Goal: Information Seeking & Learning: Learn about a topic

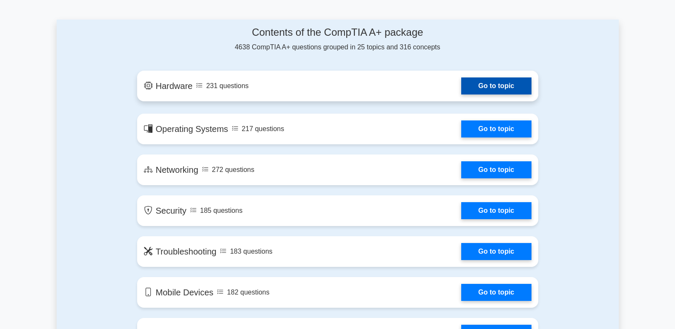
scroll to position [383, 0]
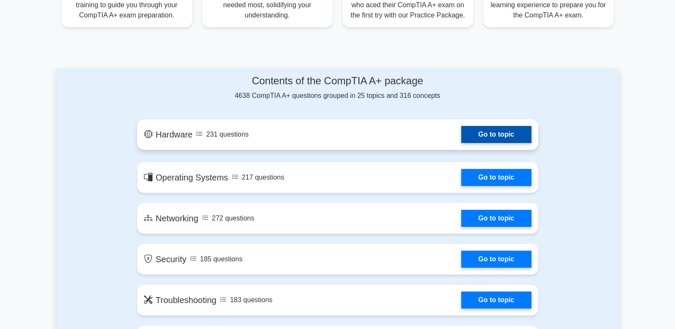
click at [478, 133] on link "Go to topic" at bounding box center [496, 134] width 70 height 17
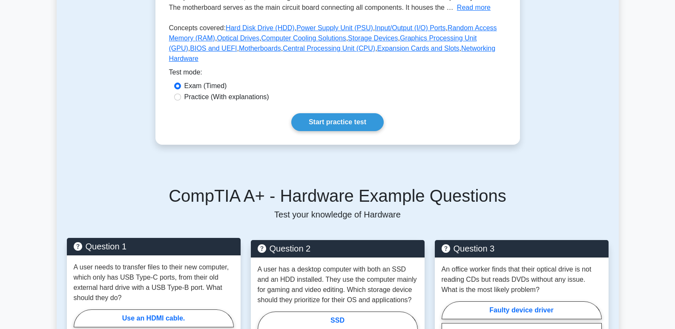
scroll to position [383, 0]
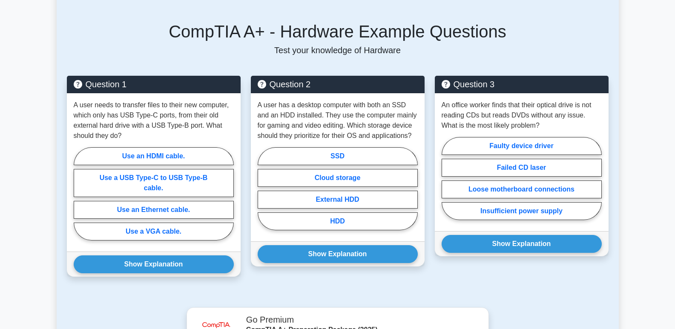
drag, startPoint x: 240, startPoint y: 112, endPoint x: 0, endPoint y: 224, distance: 264.3
click at [0, 224] on main "Back to CompTIA A+ (CompTIA A+) Test Flashcards Hardware Physical components of…" at bounding box center [337, 119] width 675 height 951
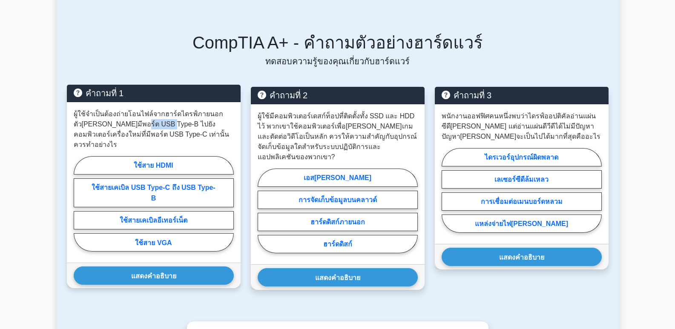
drag, startPoint x: 111, startPoint y: 104, endPoint x: 135, endPoint y: 106, distance: 23.5
click at [135, 110] on font "ผู้ใช้จำเป็นต้องถ่ายโอนไฟล์จากฮาร์ดไดรฟ์ภายนอกตัวเก่าที่มีพอร์ต USB Type-B ไปยั…" at bounding box center [152, 129] width 156 height 38
copy font "Type-B"
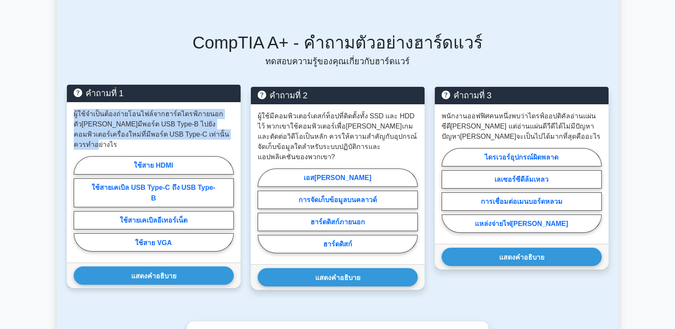
drag, startPoint x: 199, startPoint y: 115, endPoint x: 69, endPoint y: 96, distance: 131.7
click at [69, 102] on div "ผู้ใช้จำเป็นต้องถ่ายโอนไฟล์จากฮาร์ดไดรฟ์ภายนอกตัวเก่าที่มีพอร์ต USB Type-B ไปยั…" at bounding box center [154, 182] width 174 height 161
copy font "ผู้ใช้จำเป็นต้องถ่ายโอนไฟล์จากฮาร์ดไดรฟ์ภายนอกตัวเก่าที่มีพอร์ต USB Type-B ไปยั…"
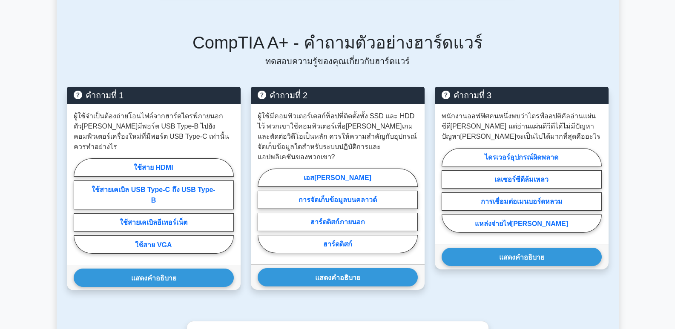
click at [26, 140] on main "กลับไปที่ CompTIA A+ (CompTIA A+) ทดสอบ แฟลชการ์ด ฮาร์ดแวร์ ส่วนประกอบทางกายภาพ…" at bounding box center [337, 137] width 675 height 986
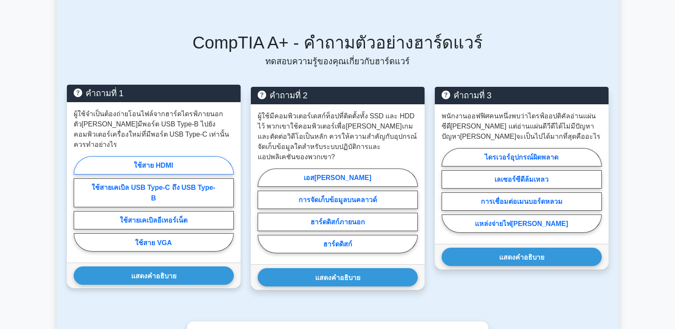
drag, startPoint x: 102, startPoint y: 135, endPoint x: 216, endPoint y: 136, distance: 114.1
click at [216, 156] on label "ใช้สาย HDMI" at bounding box center [154, 165] width 160 height 18
click at [79, 204] on input "ใช้สาย HDMI" at bounding box center [77, 207] width 6 height 6
radio input "true"
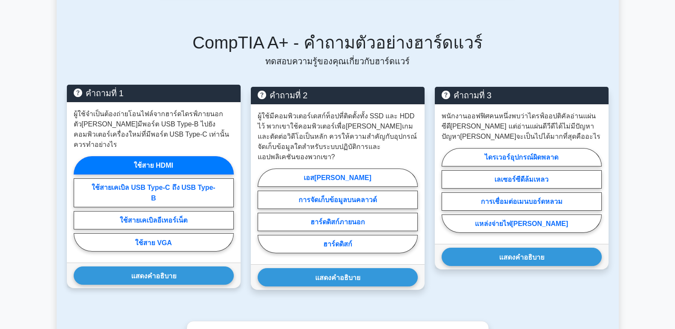
click at [178, 156] on label "ใช้สาย HDMI" at bounding box center [154, 165] width 160 height 18
click at [79, 204] on input "ใช้สาย HDMI" at bounding box center [77, 207] width 6 height 6
drag, startPoint x: 186, startPoint y: 136, endPoint x: 77, endPoint y: 134, distance: 108.6
click at [81, 156] on label "ใช้สาย HDMI" at bounding box center [154, 165] width 160 height 18
click at [79, 204] on input "ใช้สาย HDMI" at bounding box center [77, 207] width 6 height 6
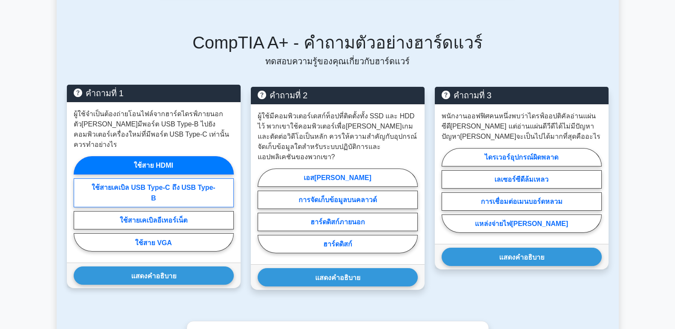
click at [117, 184] on font "ใช้สายเคเบิล USB Type-C ถึง USB Type-B" at bounding box center [154, 193] width 124 height 18
click at [79, 204] on input "ใช้สายเคเบิล USB Type-C ถึง USB Type-B" at bounding box center [77, 207] width 6 height 6
radio input "true"
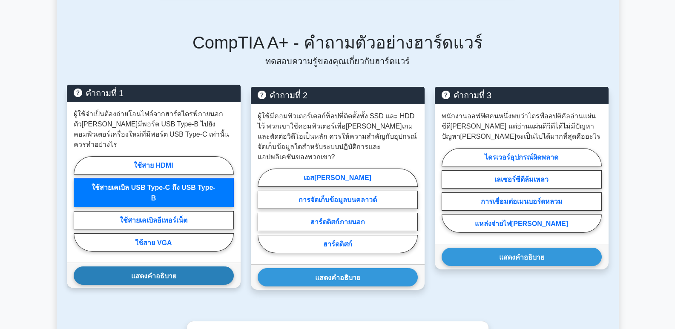
click at [128, 267] on button "แสดงคำอธิบาย" at bounding box center [154, 276] width 160 height 18
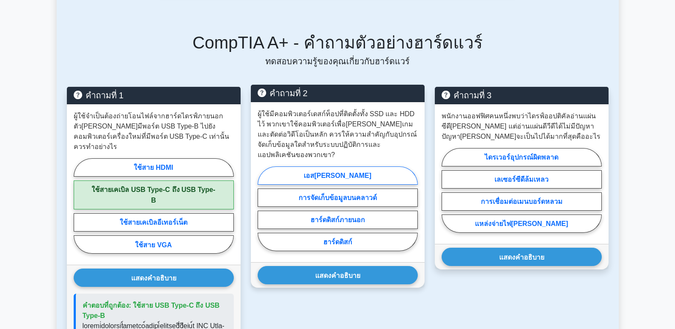
click at [321, 167] on label "เอสเอสดี" at bounding box center [338, 176] width 160 height 18
click at [263, 208] on input "เอสเอสดี" at bounding box center [261, 211] width 6 height 6
radio input "true"
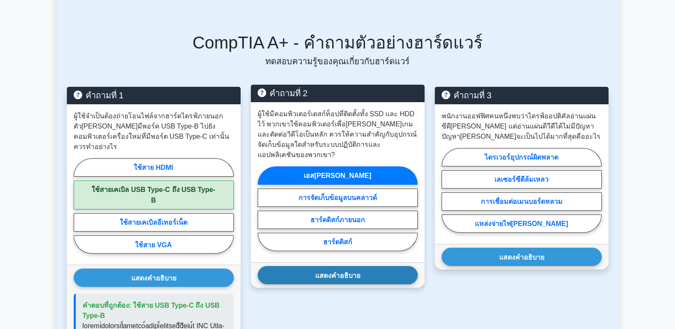
click at [339, 266] on button "แสดงคำอธิบาย" at bounding box center [338, 275] width 160 height 18
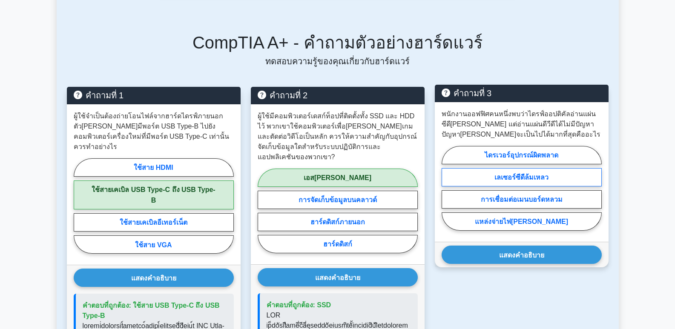
click at [532, 174] on font "เลเซอร์ซีดีล้มเหลว" at bounding box center [521, 177] width 54 height 7
click at [447, 188] on input "เลเซอร์ซีดีล้มเหลว" at bounding box center [445, 191] width 6 height 6
radio input "true"
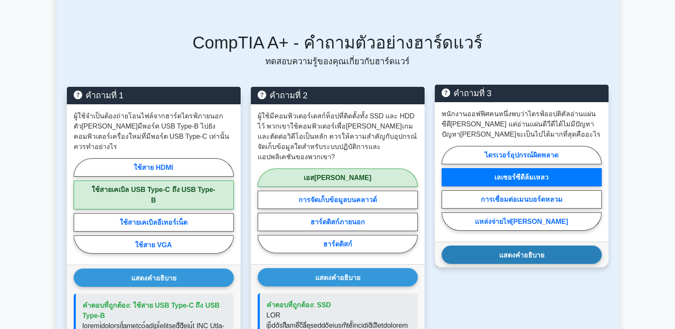
click at [540, 246] on button "แสดงคำอธิบาย" at bounding box center [522, 255] width 160 height 18
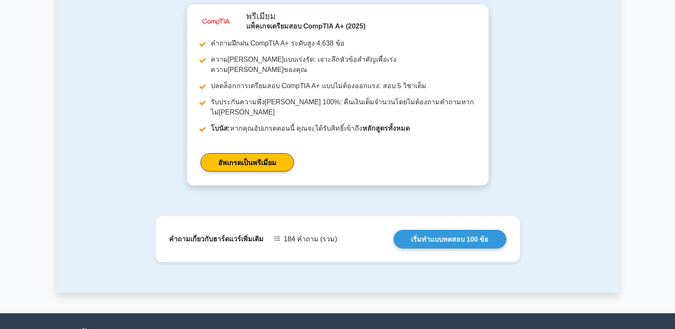
scroll to position [926, 0]
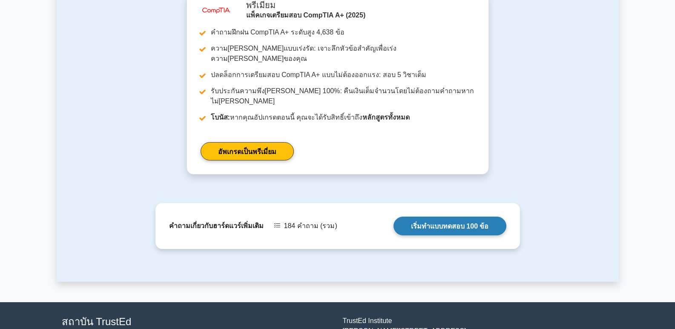
click at [435, 217] on link "เริ่มทำแบบทดสอบ 100 ข้อ" at bounding box center [450, 226] width 113 height 18
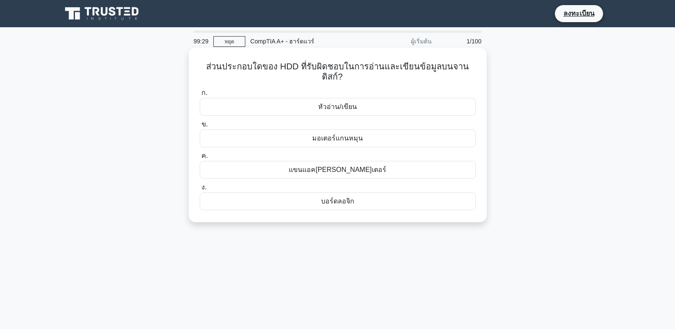
click at [422, 131] on div "มอเตอร์แกนหมุน" at bounding box center [338, 138] width 276 height 18
click at [200, 127] on input "ข. มอเตอร์แกนหมุน" at bounding box center [200, 125] width 0 height 6
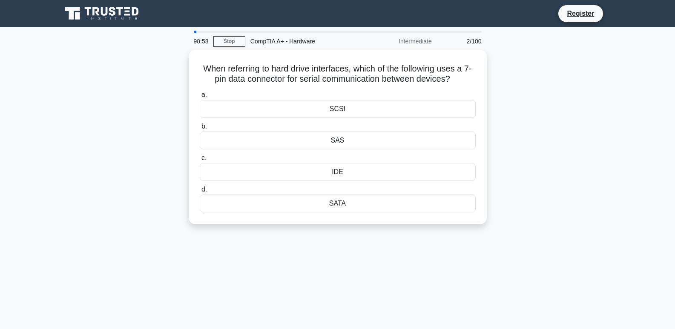
drag, startPoint x: 463, startPoint y: 78, endPoint x: 170, endPoint y: 66, distance: 293.7
click at [170, 66] on div "When referring to hard drive interfaces, which of the following uses a 7-pin da…" at bounding box center [338, 142] width 562 height 185
copy h5 "When referring to hard drive interfaces, which of the following uses a 7-pin da…"
click at [296, 197] on div "SATA" at bounding box center [338, 202] width 276 height 18
click at [200, 190] on input "d. SATA" at bounding box center [200, 188] width 0 height 6
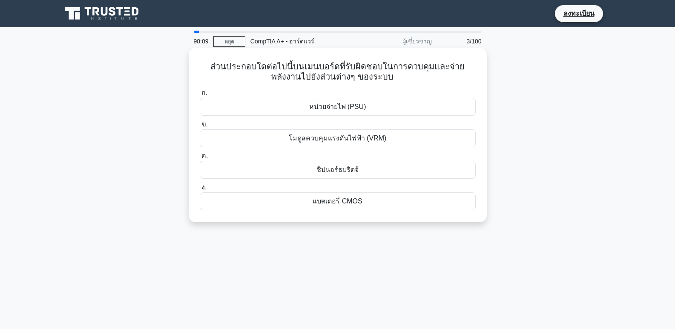
click at [364, 168] on div "ชิปนอร์ธบริดจ์" at bounding box center [338, 170] width 276 height 18
click at [200, 159] on input "ค. ชิปนอร์ธบริดจ์" at bounding box center [200, 156] width 0 height 6
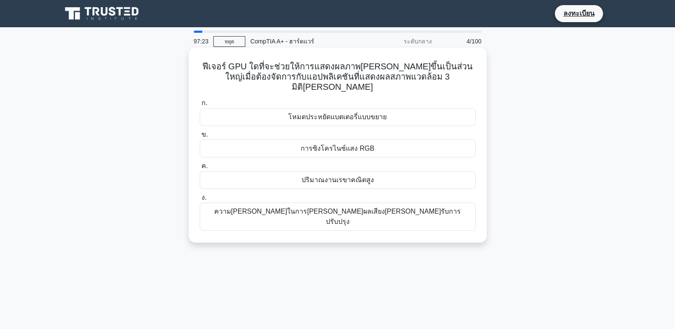
click at [316, 140] on div "การซิงโครไนซ์แสง RGB" at bounding box center [338, 149] width 276 height 18
click at [200, 132] on input "ข. การซิงโครไนซ์แสง RGB" at bounding box center [200, 135] width 0 height 6
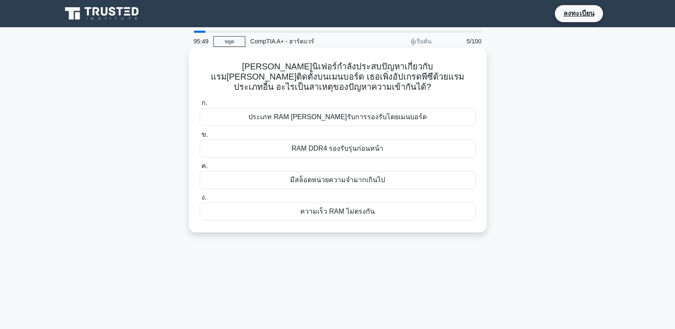
click at [312, 113] on font "ประเภท RAM ไม่ได้รับการรองรับโดยเมนบอร์ด" at bounding box center [337, 116] width 178 height 7
click at [200, 103] on input "ก. ประเภท RAM ไม่ได้รับการรองรับโดยเมนบอร์ด" at bounding box center [200, 104] width 0 height 6
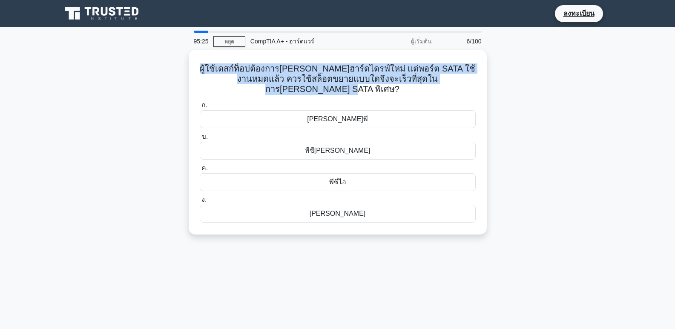
drag, startPoint x: 445, startPoint y: 76, endPoint x: 175, endPoint y: 57, distance: 271.5
click at [175, 57] on div "ผู้ใช้เดสก์ท็อปต้องการเพิ่มฮาร์ดไดรฟ์ใหม่ แต่พอร์ต SATA ใช้งานหมดแล้ว ควรใช้สล็…" at bounding box center [338, 147] width 562 height 195
copy font "ผู้ใช้เดสก์ท็อปต้องการเพิ่มฮาร์ดไดรฟ์ใหม่ แต่พอร์ต SATA ใช้งานหมดแล้ว ควรใช้สล็…"
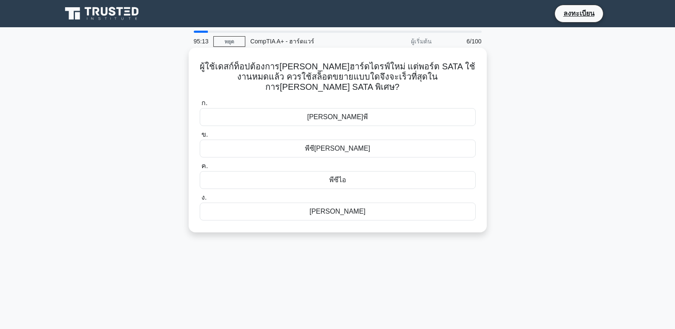
click at [260, 140] on div "พีซีไออี" at bounding box center [338, 149] width 276 height 18
click at [200, 135] on input "ข. พีซีไออี" at bounding box center [200, 135] width 0 height 6
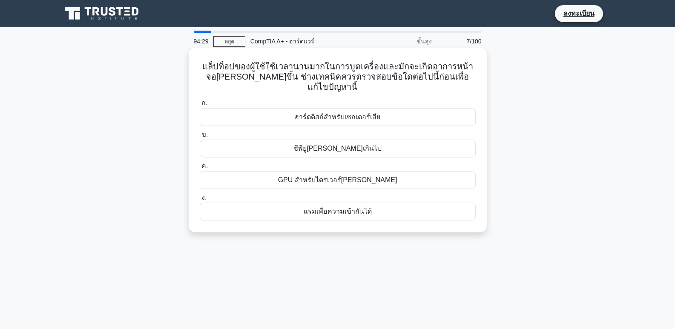
click at [354, 176] on font "GPU สำหรับไดรเวอร์ที่ล้าสมัย" at bounding box center [337, 179] width 119 height 7
click at [200, 167] on input "ค. GPU สำหรับไดรเวอร์ที่ล้าสมัย" at bounding box center [200, 167] width 0 height 6
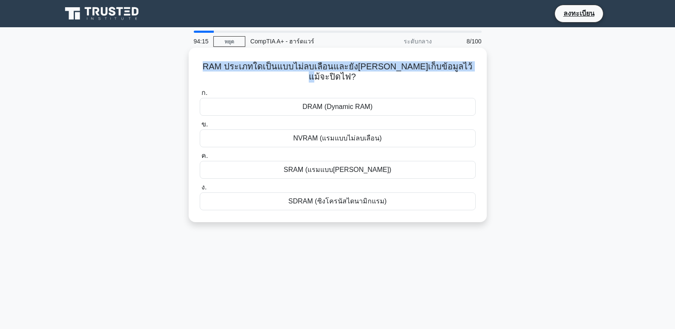
drag, startPoint x: 206, startPoint y: 65, endPoint x: 468, endPoint y: 66, distance: 262.4
click at [468, 66] on h5 "RAM ประเภทใดเป็นแบบไม่ลบเลือนและยังคงเก็บข้อมูลไว้แม้จะปิดไฟ? .spinner_0XTQ{tra…" at bounding box center [338, 71] width 278 height 21
copy font "RAM ประเภทใดเป็นแบบไม่ลบเลือนและยังคงเก็บข้อมูลไว้แม้จะปิดไฟ?"
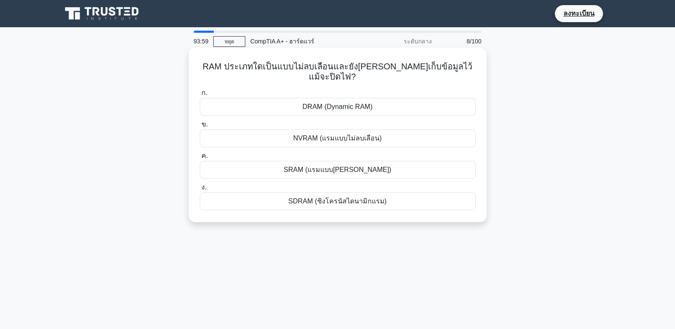
click at [283, 129] on div "NVRAM (แรมแบบไม่ลบเลือน)" at bounding box center [338, 138] width 276 height 18
click at [200, 127] on input "ข. NVRAM (แรมแบบไม่ลบเลือน)" at bounding box center [200, 125] width 0 height 6
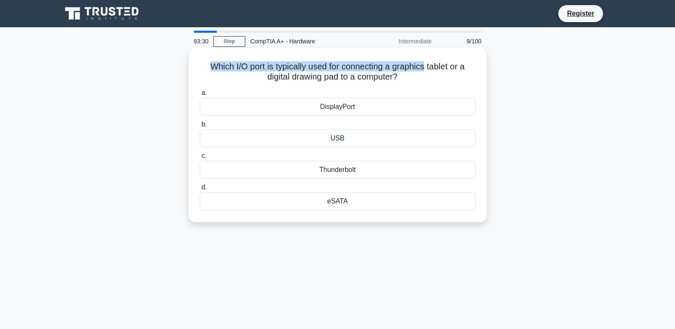
drag, startPoint x: 427, startPoint y: 67, endPoint x: 291, endPoint y: 72, distance: 136.0
click at [164, 69] on div "Which I/O port is typically used for connecting a graphics tablet or a digital …" at bounding box center [338, 142] width 562 height 185
drag, startPoint x: 423, startPoint y: 74, endPoint x: 227, endPoint y: 69, distance: 196.4
click at [227, 69] on h5 "Which I/O port is typically used for connecting a graphics tablet or a digital …" at bounding box center [338, 71] width 278 height 21
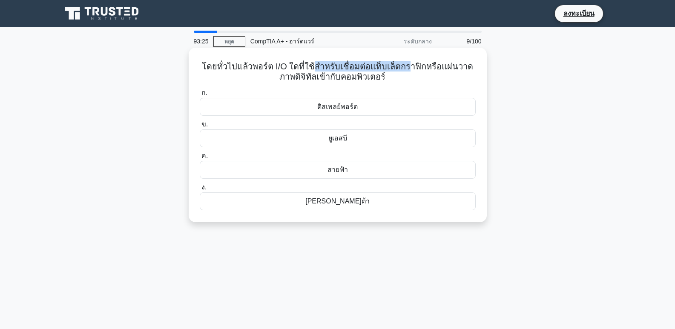
drag, startPoint x: 400, startPoint y: 70, endPoint x: 414, endPoint y: 74, distance: 14.6
click at [315, 72] on font "โดยทั่วไปแล้วพอร์ต I/O ใดที่ใช้สำหรับเชื่อมต่อแท็บเล็ตกราฟิกหรือแผ่นวาดภาพดิจิท…" at bounding box center [338, 72] width 272 height 20
drag, startPoint x: 384, startPoint y: 75, endPoint x: 195, endPoint y: 69, distance: 189.2
click at [195, 69] on div "โดยทั่วไปแล้วพอร์ต I/O ใดที่ใช้สำหรับเชื่อมต่อแท็บเล็ตกราฟิกหรือแผ่นวาดภาพดิจิท…" at bounding box center [337, 135] width 291 height 168
copy font "โดยทั่วไปแล้วพอร์ต I/O ใดที่ใช้สำหรับเชื่อมต่อแท็บเล็ตกราฟิกหรือแผ่นวาดภาพดิจิท…"
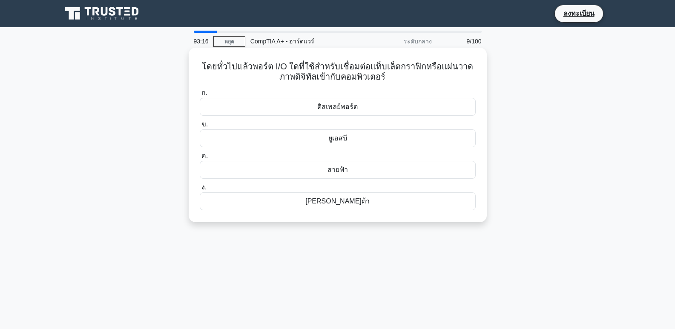
click at [314, 138] on div "ยูเอสบี" at bounding box center [338, 138] width 276 height 18
click at [200, 127] on input "ข. ยูเอสบี" at bounding box center [200, 125] width 0 height 6
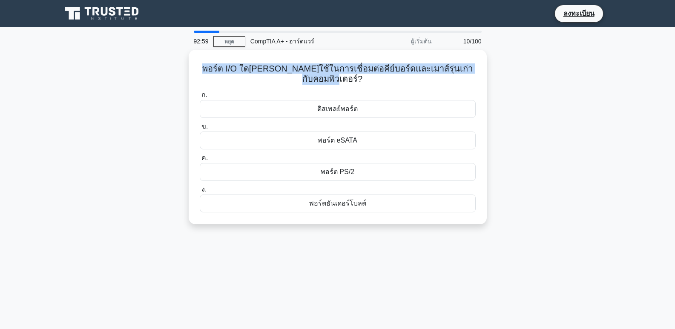
drag, startPoint x: 467, startPoint y: 67, endPoint x: 96, endPoint y: 70, distance: 370.6
click at [96, 70] on div "พอร์ต I/O ใดที่มักใช้ในการเชื่อมต่อคีย์บอร์ดและเมาส์รุ่นเก่ากับคอมพิวเตอร์? .sp…" at bounding box center [338, 142] width 562 height 185
copy font "พอร์ต I/O ใดที่มักใช้ในการเชื่อมต่อคีย์บอร์ดและเมาส์รุ่นเก่ากับคอมพิวเตอร์?"
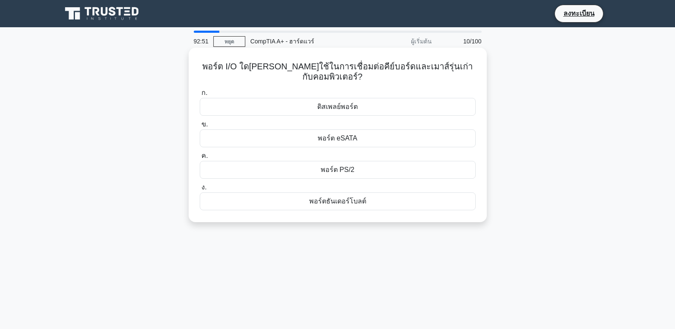
click at [257, 162] on div "พอร์ต PS/2" at bounding box center [338, 170] width 276 height 18
click at [200, 159] on input "ค. พอร์ต PS/2" at bounding box center [200, 156] width 0 height 6
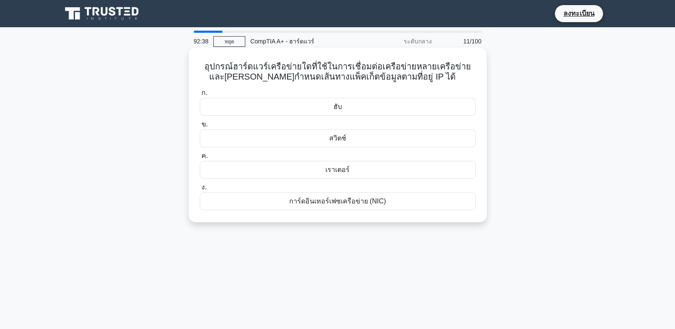
click at [313, 137] on div "สวิตช์" at bounding box center [338, 138] width 276 height 18
click at [200, 127] on input "ข. สวิตช์" at bounding box center [200, 125] width 0 height 6
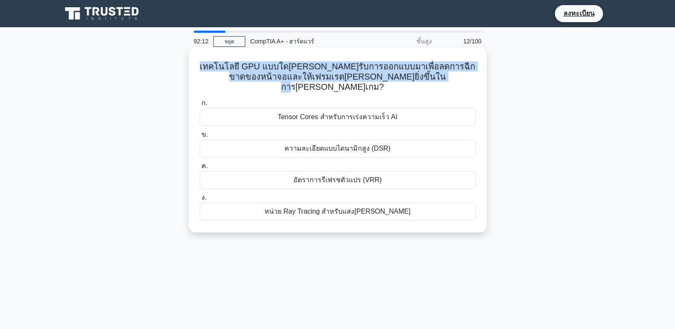
drag, startPoint x: 435, startPoint y: 79, endPoint x: 200, endPoint y: 67, distance: 235.8
click at [200, 67] on h5 "เทคโนโลยี GPU แบบใดที่ได้รับการออกแบบมาเพื่อลดการฉีกขาดของหน้าจอและให้เฟรมเรตที…" at bounding box center [338, 77] width 278 height 32
copy font "เทคโนโลยี GPU แบบใดที่ได้รับการออกแบบมาเพื่อลดการฉีกขาดของหน้าจอและให้เฟรมเรตที…"
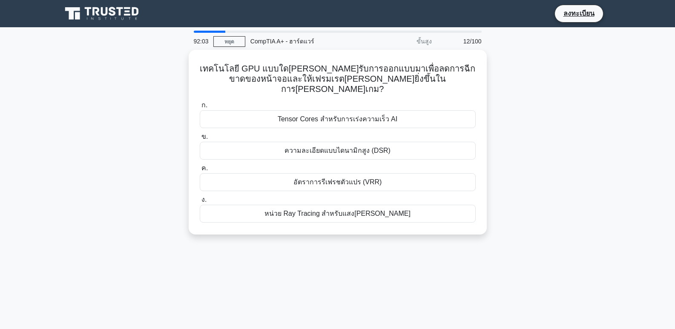
drag, startPoint x: 629, startPoint y: 171, endPoint x: 621, endPoint y: 173, distance: 7.9
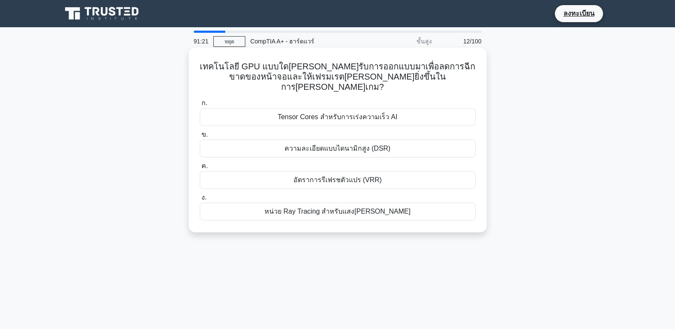
click at [338, 176] on font "อัตราการรีเฟรชตัวแปร (VRR)" at bounding box center [337, 179] width 89 height 7
click at [200, 168] on input "ค. อัตราการรีเฟรชตัวแปร (VRR)" at bounding box center [200, 167] width 0 height 6
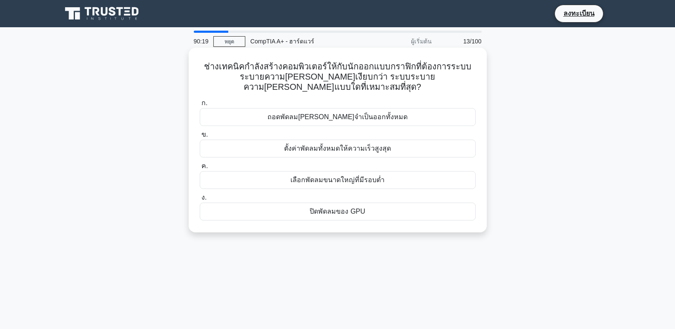
click at [322, 113] on font "ถอดพัดลมที่ไม่จำเป็นออกทั้งหมด" at bounding box center [337, 116] width 140 height 7
click at [200, 106] on input "ก. ถอดพัดลมที่ไม่จำเป็นออกทั้งหมด" at bounding box center [200, 104] width 0 height 6
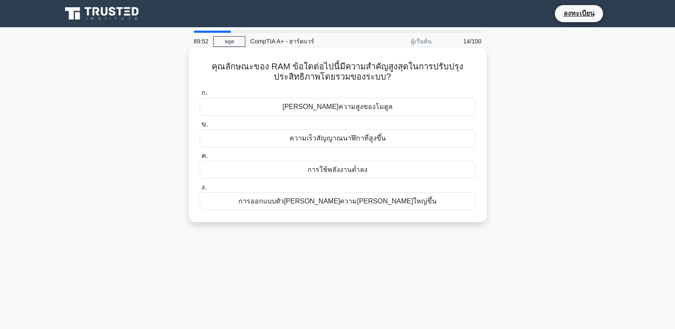
click at [320, 142] on font "ความเร็วสัญญาณนาฬิกาที่สูงขึ้น" at bounding box center [338, 138] width 96 height 7
click at [200, 127] on input "ข. ความเร็วสัญญาณนาฬิกาที่สูงขึ้น" at bounding box center [200, 125] width 0 height 6
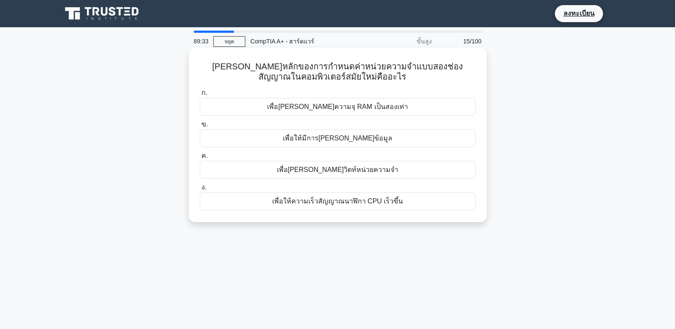
click at [328, 170] on font "เพื่อเพิ่มแบนด์วิดท์หน่วยความจำ" at bounding box center [338, 169] width 122 height 7
click at [200, 159] on input "ค. เพื่อเพิ่มแบนด์วิดท์หน่วยความจำ" at bounding box center [200, 156] width 0 height 6
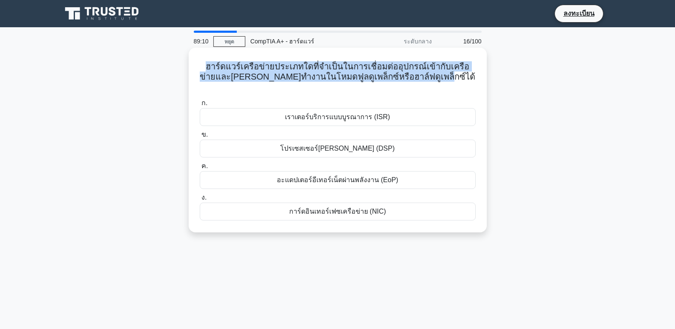
drag, startPoint x: 451, startPoint y: 79, endPoint x: 197, endPoint y: 69, distance: 254.0
click at [197, 69] on div "ฮาร์ดแวร์เครือข่ายประเภทใดที่จำเป็นในการเชื่อมต่ออุปกรณ์เข้ากับเครือข่ายและสามา…" at bounding box center [337, 140] width 291 height 178
copy font "ฮาร์ดแวร์เครือข่ายประเภทใดที่จำเป็นในการเชื่อมต่ออุปกรณ์เข้ากับเครือข่ายและสามา…"
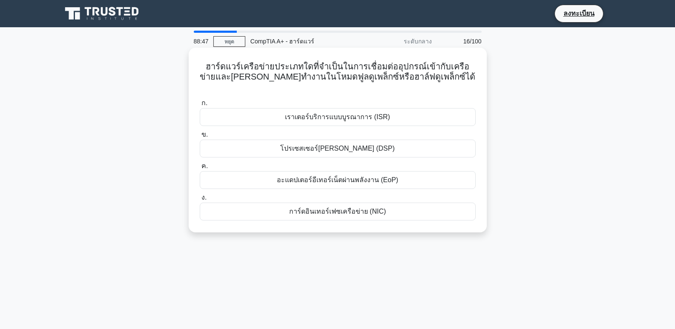
click at [238, 96] on div "ก. เราเตอร์บริการแบบบูรณาการ (ISR) ข. โปรเซสเซอร์สัญญาณดิจิทัล (DSP) ค. ง." at bounding box center [338, 159] width 286 height 126
drag, startPoint x: 319, startPoint y: 174, endPoint x: 267, endPoint y: 158, distance: 54.2
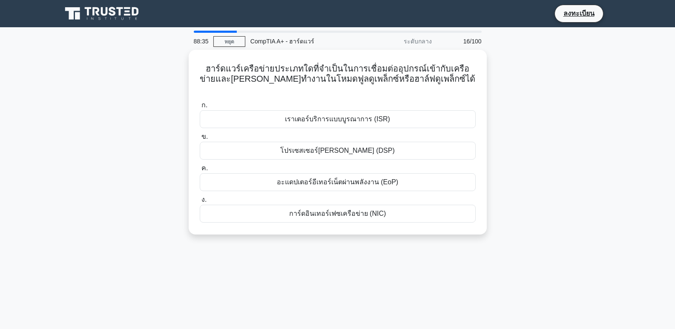
click at [412, 243] on div "88:35 หยุด CompTIA A+ - ฮาร์ดแวร์ ระดับกลาง 16/100 ฮาร์ดแวร์เครือข่ายประเภทใดที…" at bounding box center [338, 244] width 562 height 426
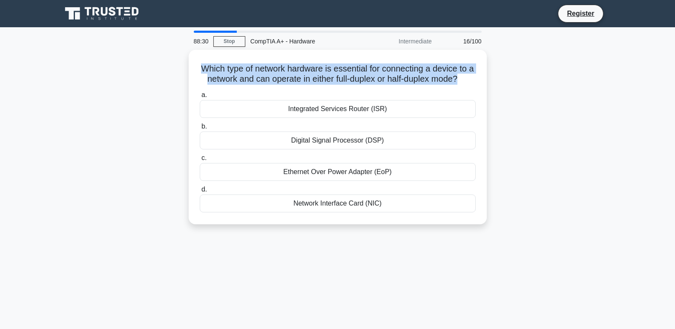
drag, startPoint x: 474, startPoint y: 78, endPoint x: 102, endPoint y: 64, distance: 372.9
click at [102, 64] on div "Which type of network hardware is essential for connecting a device to a networ…" at bounding box center [338, 142] width 562 height 185
copy h5 "Which type of network hardware is essential for connecting a device to a networ…"
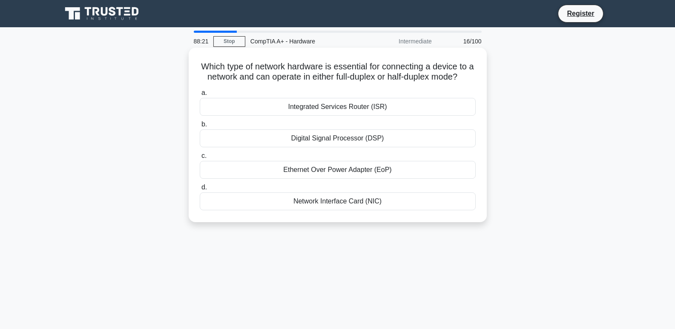
click at [304, 210] on div "Network Interface Card (NIC)" at bounding box center [338, 202] width 276 height 18
click at [200, 190] on input "d. Network Interface Card (NIC)" at bounding box center [200, 188] width 0 height 6
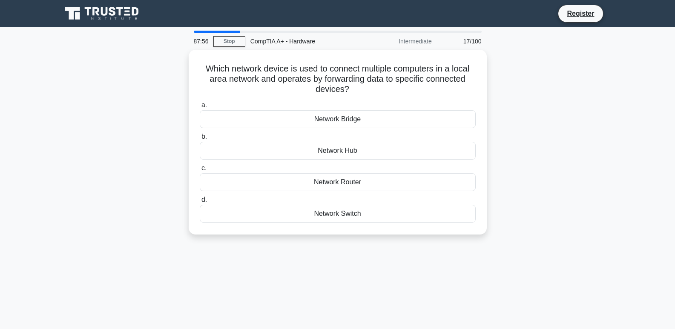
drag, startPoint x: 373, startPoint y: 89, endPoint x: 174, endPoint y: 69, distance: 199.9
click at [174, 69] on div "Which network device is used to connect multiple computers in a local area netw…" at bounding box center [338, 147] width 562 height 195
copy h5 "Which network device is used to connect multiple computers in a local area netw…"
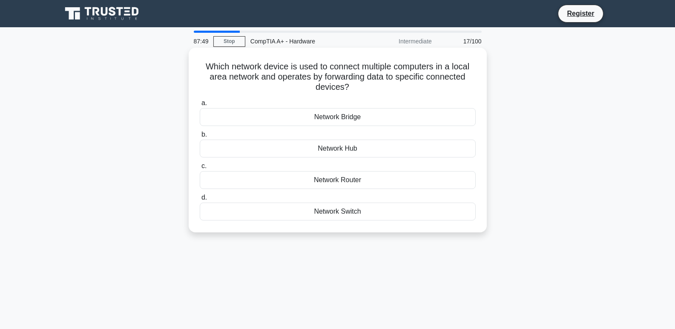
click at [327, 208] on div "Network Switch" at bounding box center [338, 212] width 276 height 18
click at [200, 201] on input "d. Network Switch" at bounding box center [200, 198] width 0 height 6
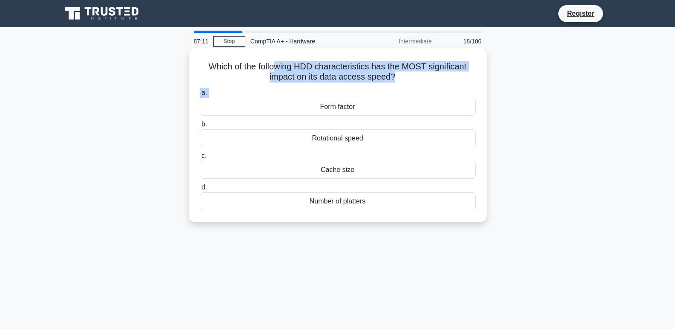
click at [387, 92] on label "a. Form factor" at bounding box center [338, 102] width 276 height 28
click at [200, 92] on input "a. Form factor" at bounding box center [200, 93] width 0 height 6
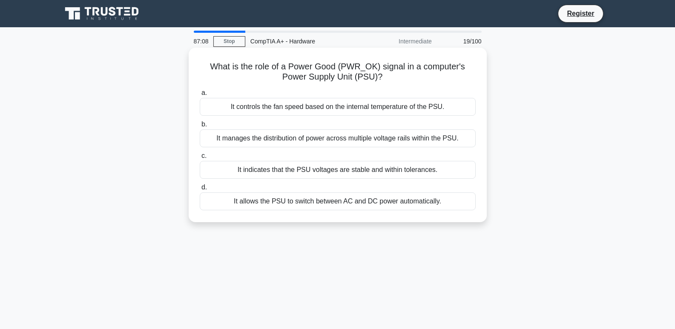
click at [251, 82] on h5 "What is the role of a Power Good (PWR_OK) signal in a computer's Power Supply U…" at bounding box center [338, 71] width 278 height 21
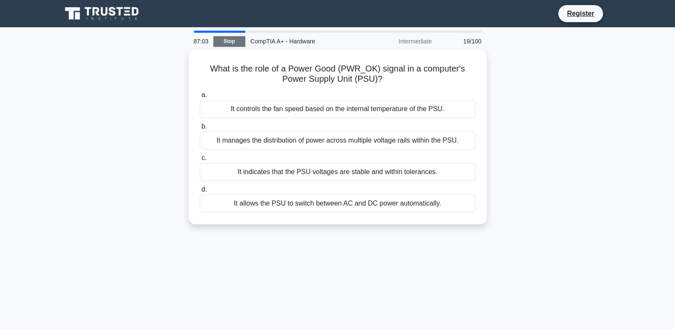
click at [237, 43] on link "Stop" at bounding box center [229, 41] width 32 height 11
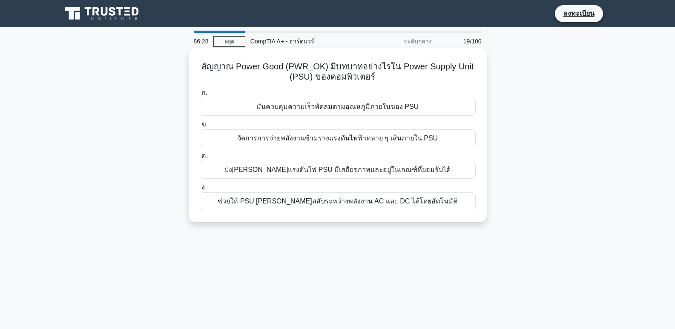
click at [304, 142] on font "จัดการการจ่ายพลังงานข้ามรางแรงดันไฟฟ้าหลาย ๆ เส้นภายใน PSU" at bounding box center [337, 138] width 201 height 7
click at [200, 127] on input "ข. จัดการการจ่ายพลังงานข้ามรางแรงดันไฟฟ้าหลาย ๆ เส้นภายใน PSU" at bounding box center [200, 125] width 0 height 6
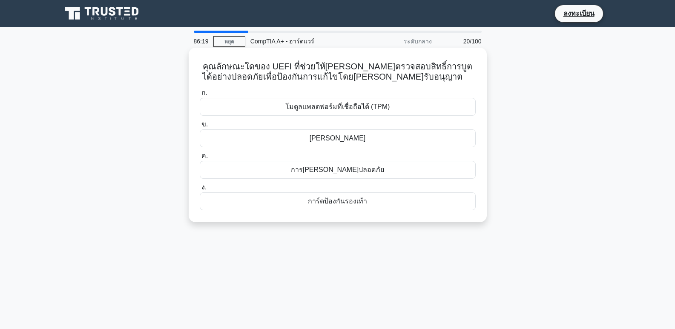
click at [368, 112] on font "โมดูลแพลตฟอร์มที่เชื่อถือได้ (TPM)" at bounding box center [337, 107] width 105 height 10
click at [200, 96] on input "ก. โมดูลแพลตฟอร์มที่เชื่อถือได้ (TPM)" at bounding box center [200, 93] width 0 height 6
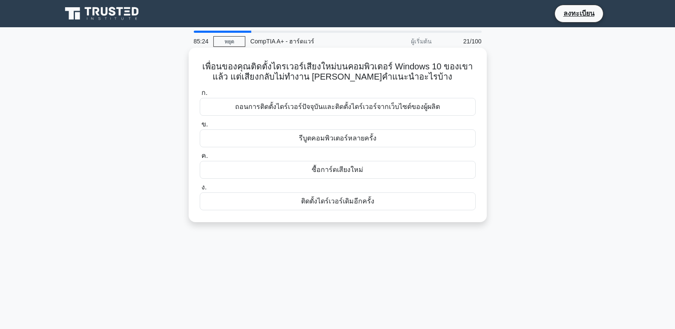
click at [335, 104] on font "ถอนการติดตั้งไดร์เวอร์ปัจจุบันและติดตั้งไดร์เวอร์จากเว็บไซต์ของผู้ผลิต" at bounding box center [337, 106] width 205 height 7
click at [200, 96] on input "ก. ถอนการติดตั้งไดร์เวอร์ปัจจุบันและติดตั้งไดร์เวอร์จากเว็บไซต์ของผู้ผลิต" at bounding box center [200, 93] width 0 height 6
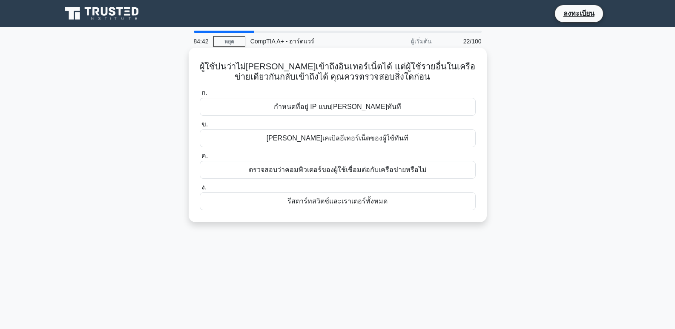
click at [327, 173] on font "ตรวจสอบว่าคอมพิวเตอร์ของผู้ใช้เชื่อมต่อกับเครือข่ายหรือไม่" at bounding box center [338, 169] width 178 height 7
click at [200, 159] on input "ค. ตรวจสอบว่าคอมพิวเตอร์ของผู้ใช้เชื่อมต่อกับเครือข่ายหรือไม่" at bounding box center [200, 156] width 0 height 6
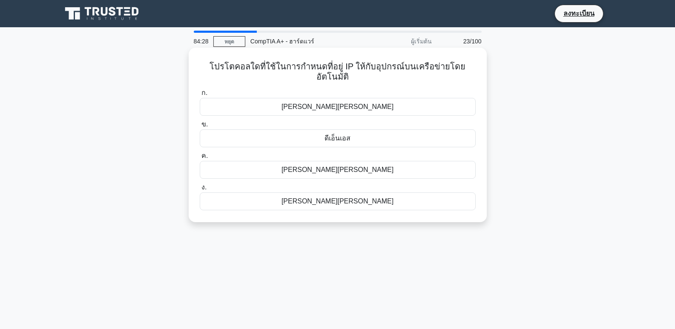
click at [345, 142] on font "ดีเอ็นเอส" at bounding box center [338, 138] width 26 height 7
click at [200, 127] on input "ข. ดีเอ็นเอส" at bounding box center [200, 125] width 0 height 6
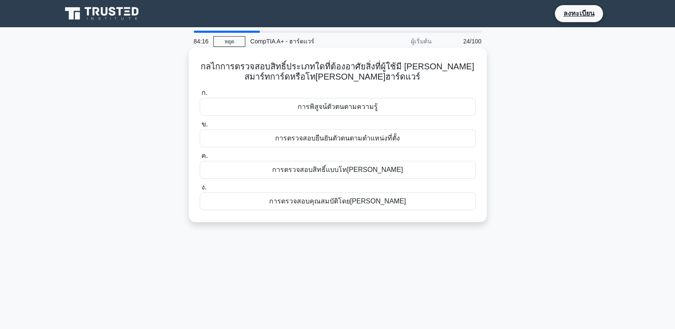
click at [347, 135] on font "การตรวจสอบยืนยันตัวตนตามตำแหน่งที่ตั้ง" at bounding box center [337, 138] width 125 height 7
click at [200, 127] on input "ข. การตรวจสอบยืนยันตัวตนตามตำแหน่งที่ตั้ง" at bounding box center [200, 125] width 0 height 6
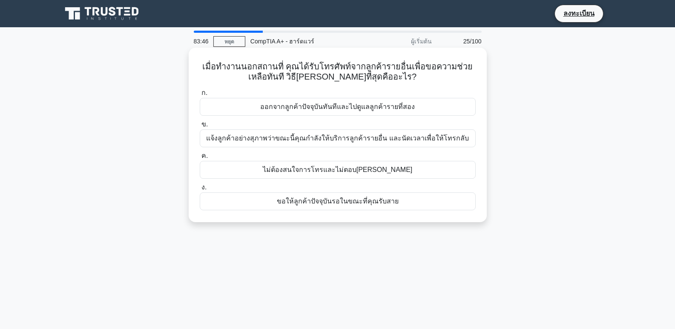
click at [295, 141] on font "แจ้งลูกค้าอย่างสุภาพว่าขณะนี้คุณกำลังให้บริการลูกค้ารายอื่น และนัดเวลาเพื่อให้โ…" at bounding box center [337, 138] width 262 height 7
click at [200, 127] on input "ข. แจ้งลูกค้าอย่างสุภาพว่าขณะนี้คุณกำลังให้บริการลูกค้ารายอื่น และนัดเวลาเพื่อใ…" at bounding box center [200, 125] width 0 height 6
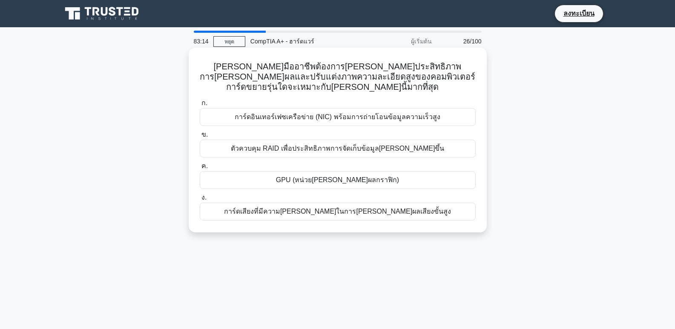
click at [319, 176] on font "GPU (หน่วยประมวลผลกราฟิก)" at bounding box center [337, 179] width 123 height 7
click at [200, 169] on input "ค. GPU (หน่วยประมวลผลกราฟิก)" at bounding box center [200, 167] width 0 height 6
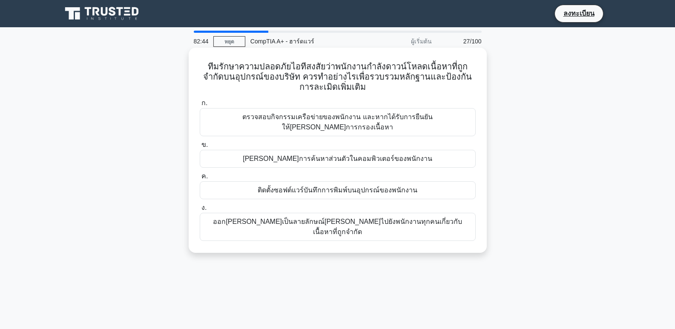
click at [311, 187] on font "ติดตั้งซอฟต์แวร์บันทึกการพิมพ์บนอุปกรณ์ของพนักงาน" at bounding box center [338, 190] width 160 height 7
click at [200, 179] on input "ค. ติดตั้งซอฟต์แวร์บันทึกการพิมพ์บนอุปกรณ์ของพนักงาน" at bounding box center [200, 177] width 0 height 6
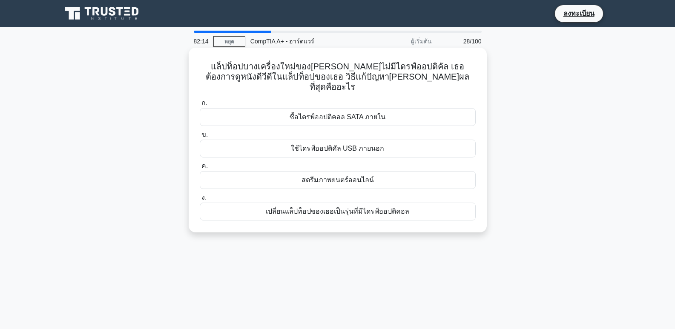
click at [326, 145] on font "ใช้ไดรฟ์ออปติคัล USB ภายนอก" at bounding box center [338, 148] width 94 height 7
click at [200, 138] on input "ข. ใช้ไดรฟ์ออปติคัล USB ภายนอก" at bounding box center [200, 135] width 0 height 6
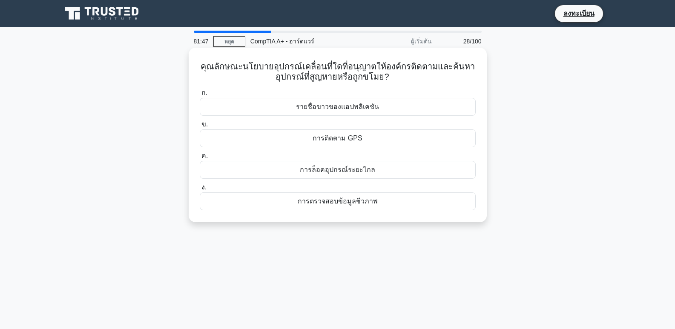
click at [368, 141] on div "การติดตาม GPS" at bounding box center [338, 138] width 276 height 18
click at [200, 127] on input "ข. การติดตาม GPS" at bounding box center [200, 125] width 0 height 6
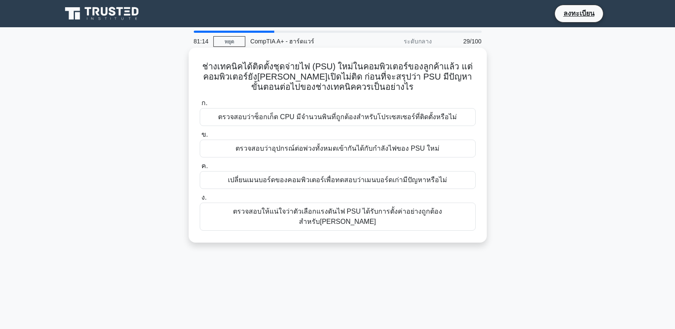
click at [270, 216] on font "ตรวจสอบให้แน่ใจว่าตัวเลือกแรงดันไฟ PSU ได้รับการตั้งค่าอย่างถูกต้องสำหรับภูมิภาค" at bounding box center [338, 216] width 210 height 17
click at [200, 201] on input "ง. ตรวจสอบให้แน่ใจว่าตัวเลือกแรงดันไฟ PSU ได้รับการตั้งค่าอย่างถูกต้องสำหรับภูม…" at bounding box center [200, 198] width 0 height 6
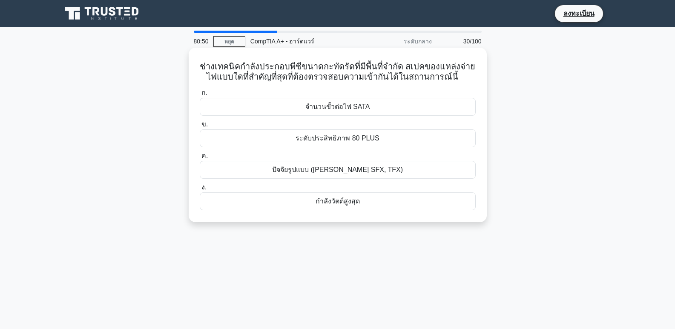
click at [307, 205] on div "กำลังวัตต์สูงสุด" at bounding box center [338, 202] width 276 height 18
click at [200, 190] on input "ง. กำลังวัตต์สูงสุด" at bounding box center [200, 188] width 0 height 6
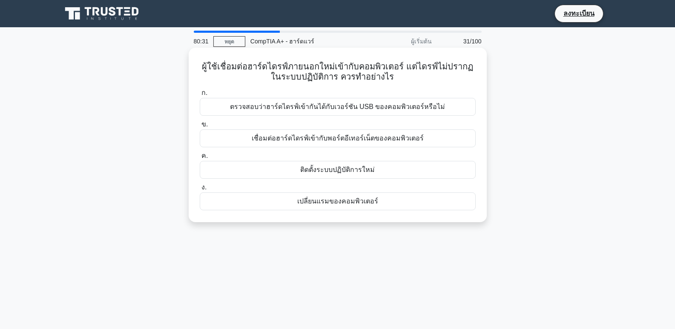
click at [273, 108] on font "ตรวจสอบว่าฮาร์ดไดรฟ์เข้ากันได้กับเวอร์ชัน USB ของคอมพิวเตอร์หรือไม่" at bounding box center [338, 106] width 216 height 7
click at [200, 96] on input "ก. ตรวจสอบว่าฮาร์ดไดรฟ์เข้ากันได้กับเวอร์ชัน USB ของคอมพิวเตอร์หรือไม่" at bounding box center [200, 93] width 0 height 6
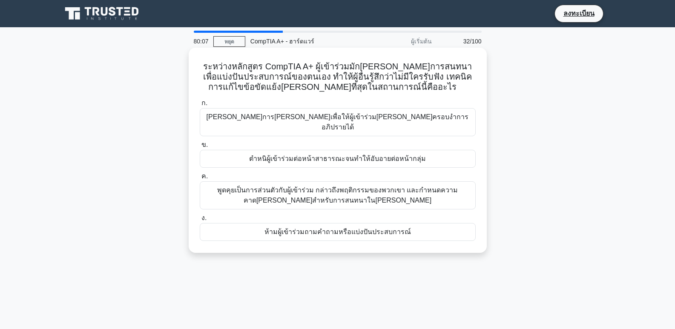
click at [295, 187] on font "พูดคุยเป็นการส่วนตัวกับผู้เข้าร่วม กล่าวถึงพฤติกรรมของพวกเขา และกำหนดความคาดหวั…" at bounding box center [337, 195] width 241 height 17
click at [200, 179] on input "ค. พูดคุยเป็นการส่วนตัวกับผู้เข้าร่วม กล่าวถึงพฤติกรรมของพวกเขา และกำหนดความคาด…" at bounding box center [200, 177] width 0 height 6
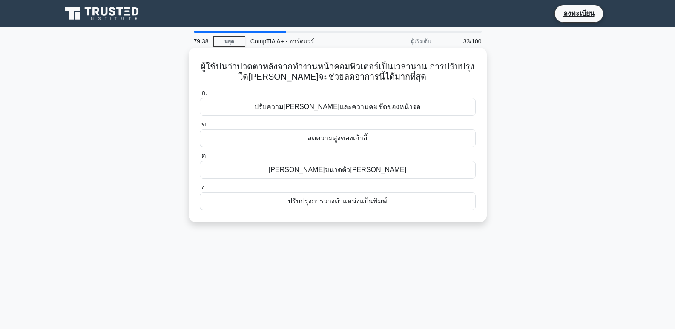
click at [334, 112] on font "ปรับความสว่างและความคมชัดของหน้าจอ" at bounding box center [337, 107] width 167 height 10
click at [200, 96] on input "ก. ปรับความสว่างและความคมชัดของหน้าจอ" at bounding box center [200, 93] width 0 height 6
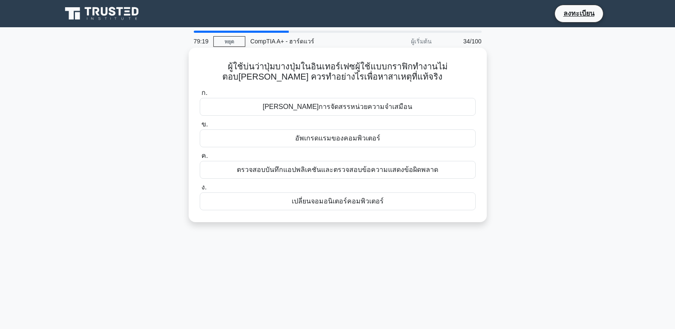
click at [329, 142] on font "อัพเกรดแรมของคอมพิวเตอร์" at bounding box center [337, 138] width 85 height 7
click at [200, 127] on input "ข. อัพเกรดแรมของคอมพิวเตอร์" at bounding box center [200, 125] width 0 height 6
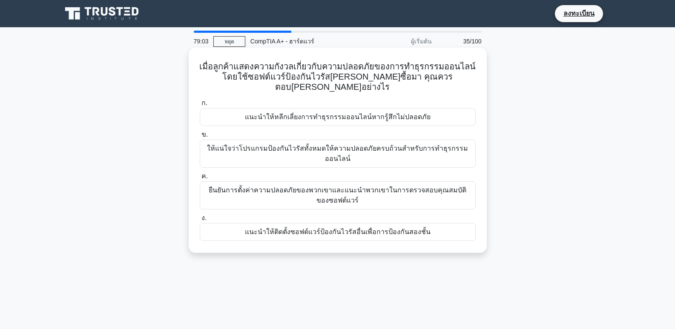
click at [293, 113] on font "แนะนำให้หลีกเลี่ยงการทำธุรกรรมออนไลน์หากรู้สึกไม่ปลอดภัย" at bounding box center [338, 116] width 186 height 7
click at [200, 106] on input "ก. แนะนำให้หลีกเลี่ยงการทำธุรกรรมออนไลน์หากรู้สึกไม่ปลอดภัย" at bounding box center [200, 104] width 0 height 6
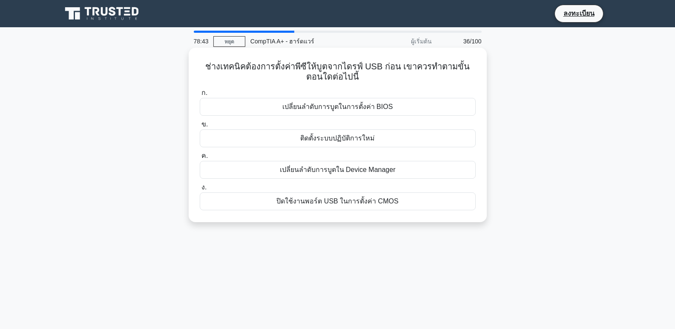
click at [351, 173] on font "เปลี่ยนลำดับการบูตใน Device Manager" at bounding box center [338, 169] width 116 height 7
click at [200, 159] on input "ค. เปลี่ยนลำดับการบูตใน Device Manager" at bounding box center [200, 156] width 0 height 6
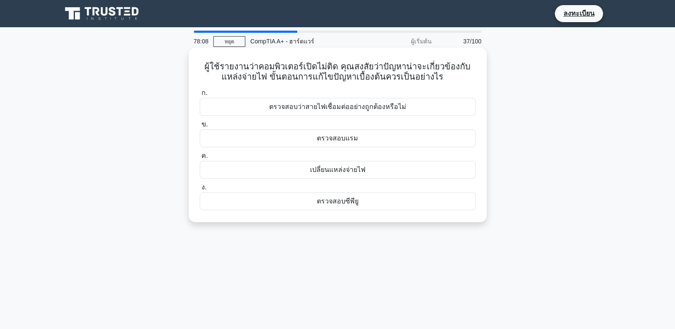
click at [359, 169] on font "เปลี่ยนแหล่งจ่ายไฟ" at bounding box center [337, 169] width 55 height 7
click at [200, 159] on input "ค. เปลี่ยนแหล่งจ่ายไฟ" at bounding box center [200, 156] width 0 height 6
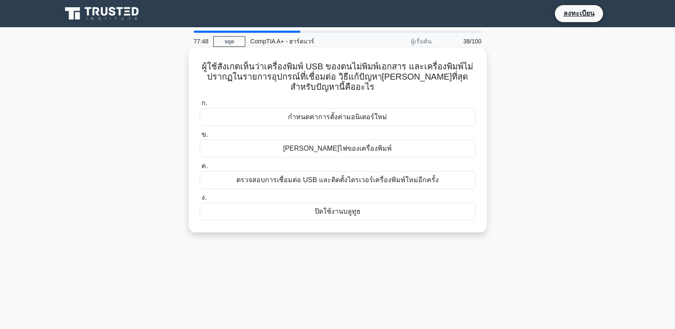
click at [296, 184] on font "ตรวจสอบการเชื่อมต่อ USB และติดตั้งไดรเวอร์เครื่องพิมพ์ใหม่อีกครั้ง" at bounding box center [337, 179] width 202 height 7
click at [200, 169] on input "ค. ตรวจสอบการเชื่อมต่อ USB และติดตั้งไดรเวอร์เครื่องพิมพ์ใหม่อีกครั้ง" at bounding box center [200, 167] width 0 height 6
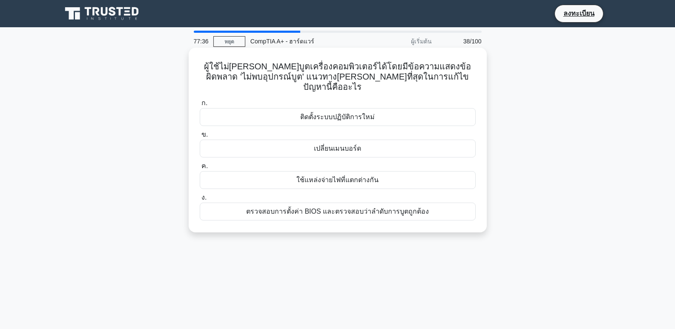
click at [356, 113] on font "ติดตั้งระบบปฏิบัติการใหม่" at bounding box center [337, 116] width 75 height 7
click at [200, 106] on input "ก. ติดตั้งระบบปฏิบัติการใหม่" at bounding box center [200, 104] width 0 height 6
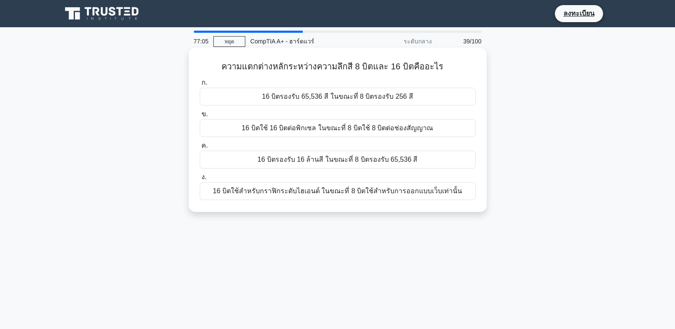
click at [340, 95] on font "16 บิตรองรับ 65,536 สี ในขณะที่ 8 บิตรองรับ 256 สี" at bounding box center [337, 96] width 151 height 7
click at [200, 86] on input "ก. 16 บิตรองรับ 65,536 สี ในขณะที่ 8 บิตรองรับ 256 สี" at bounding box center [200, 83] width 0 height 6
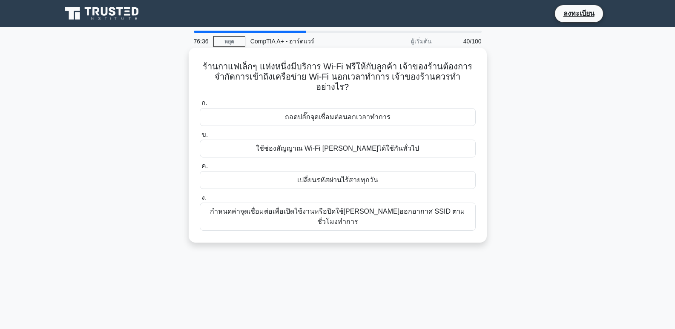
click at [307, 208] on font "กำหนดค่าจุดเชื่อมต่อเพื่อเปิดใช้งานหรือปิดใช้งานการออกอากาศ SSID ตามชั่วโมงทำการ" at bounding box center [338, 216] width 256 height 17
click at [200, 201] on input "ง. กำหนดค่าจุดเชื่อมต่อเพื่อเปิดใช้งานหรือปิดใช้งานการออกอากาศ SSID ตามชั่วโมงท…" at bounding box center [200, 198] width 0 height 6
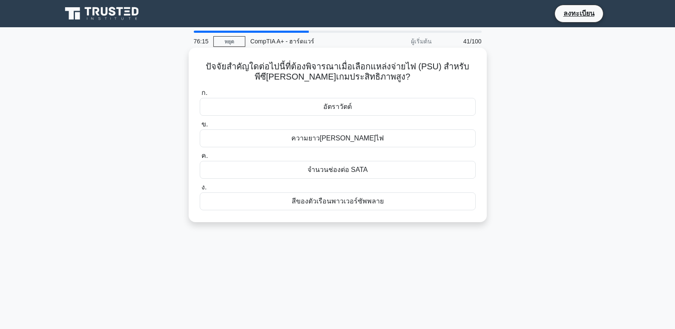
click at [355, 108] on div "อัตราวัตต์" at bounding box center [338, 107] width 276 height 18
click at [200, 96] on input "ก. อัตราวัตต์" at bounding box center [200, 93] width 0 height 6
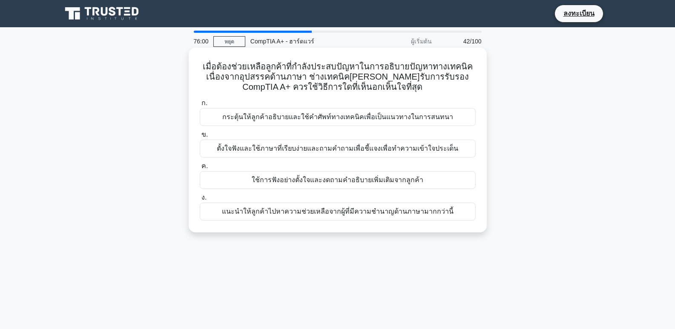
click at [338, 143] on div "ตั้งใจฟังและใช้ภาษาที่เรียบง่ายและถามคำถามเพื่อชี้แจงเพื่อทำความเข้าใจประเด็น" at bounding box center [338, 149] width 276 height 18
click at [200, 138] on input "ข. ตั้งใจฟังและใช้ภาษาที่เรียบง่ายและถามคำถามเพื่อชี้แจงเพื่อทำความเข้าใจประเด็น" at bounding box center [200, 135] width 0 height 6
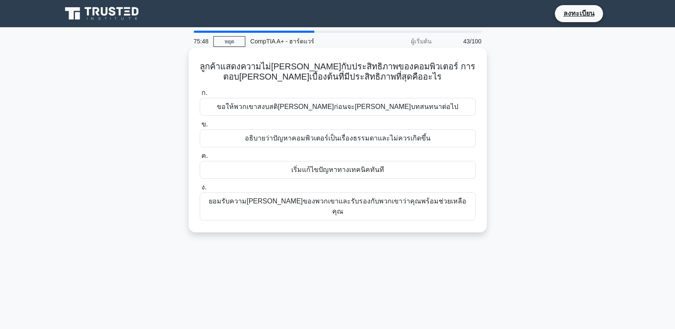
click at [307, 109] on font "ขอให้พวกเขาสงบสติอารมณ์ก่อนจะดำเนินบทสนทนาต่อไป" at bounding box center [337, 106] width 241 height 7
click at [200, 96] on input "ก. ขอให้พวกเขาสงบสติอารมณ์ก่อนจะดำเนินบทสนทนาต่อไป" at bounding box center [200, 93] width 0 height 6
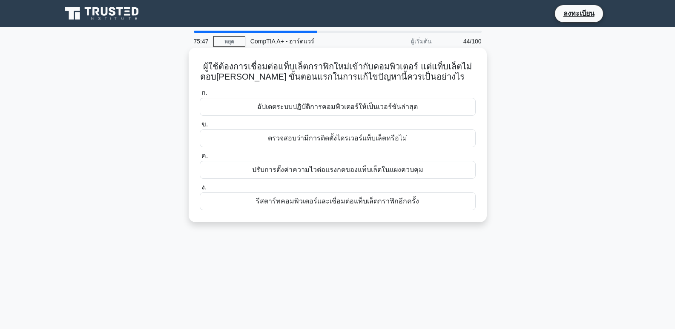
click at [310, 113] on div "อัปเดตระบบปฏิบัติการคอมพิวเตอร์ให้เป็นเวอร์ชันล่าสุด" at bounding box center [338, 107] width 276 height 18
click at [200, 96] on input "ก. อัปเดตระบบปฏิบัติการคอมพิวเตอร์ให้เป็นเวอร์ชันล่าสุด" at bounding box center [200, 93] width 0 height 6
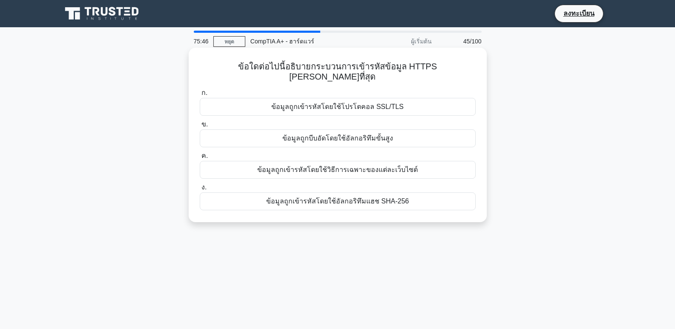
click at [310, 135] on font "ข้อมูลถูกบีบอัดโดยใช้อัลกอริทึมขั้นสูง" at bounding box center [337, 138] width 111 height 7
click at [200, 127] on input "ข. ข้อมูลถูกบีบอัดโดยใช้อัลกอริทึมขั้นสูง" at bounding box center [200, 125] width 0 height 6
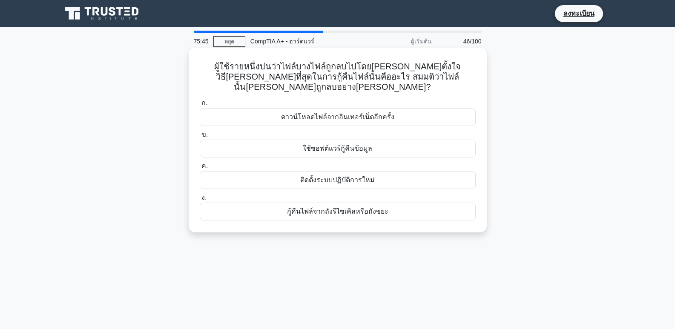
click at [310, 144] on font "ใช้ซอฟต์แวร์กู้คืนข้อมูล" at bounding box center [337, 149] width 69 height 10
click at [200, 134] on input "ข. ใช้ซอฟต์แวร์กู้คืนข้อมูล" at bounding box center [200, 135] width 0 height 6
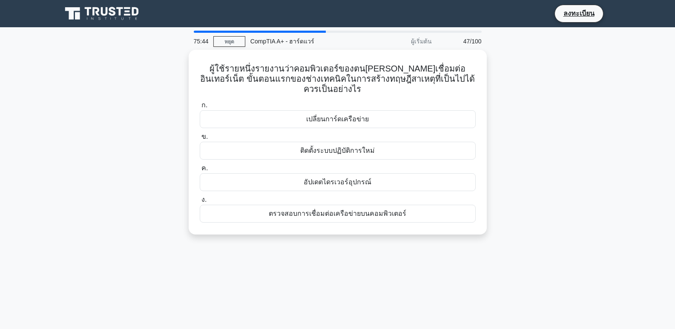
click at [310, 146] on font "ติดตั้งระบบปฏิบัติการใหม่" at bounding box center [337, 151] width 75 height 10
click at [200, 134] on input "ข. ติดตั้งระบบปฏิบัติการใหม่" at bounding box center [200, 137] width 0 height 6
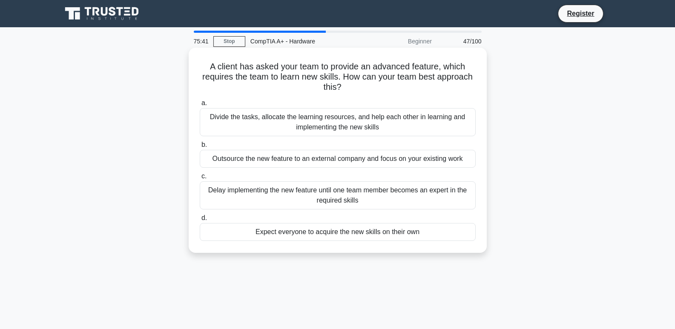
click at [360, 163] on div "Outsource the new feature to an external company and focus on your existing work" at bounding box center [338, 159] width 276 height 18
click at [200, 148] on input "b. Outsource the new feature to an external company and focus on your existing …" at bounding box center [200, 145] width 0 height 6
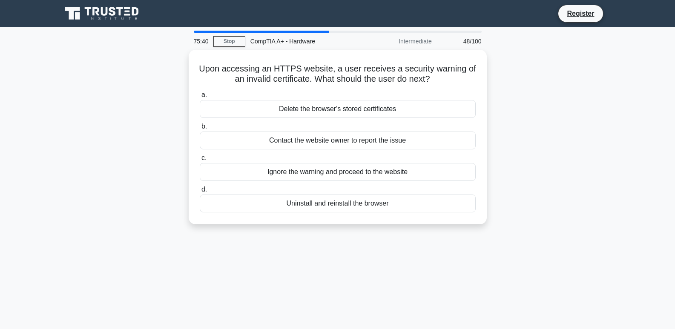
click at [360, 163] on div "Ignore the warning and proceed to the website" at bounding box center [338, 172] width 276 height 18
click at [200, 161] on input "c. Ignore the warning and proceed to the website" at bounding box center [200, 158] width 0 height 6
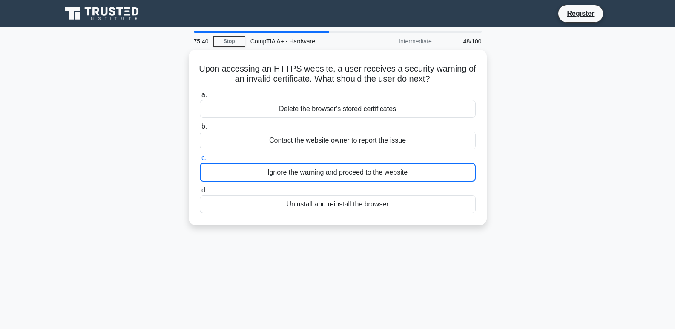
click at [360, 163] on div "Ignore the warning and proceed to the website" at bounding box center [338, 172] width 276 height 19
click at [200, 161] on input "c. Ignore the warning and proceed to the website" at bounding box center [200, 158] width 0 height 6
click at [360, 163] on div "Ignore the warning and proceed to the website" at bounding box center [338, 172] width 276 height 19
click at [200, 161] on input "c. Ignore the warning and proceed to the website" at bounding box center [200, 158] width 0 height 6
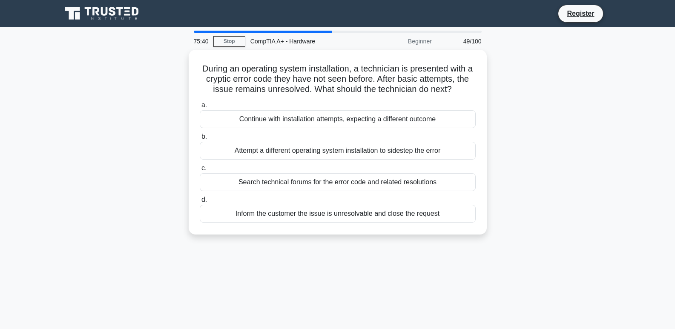
click at [359, 155] on div "Attempt a different operating system installation to sidestep the error" at bounding box center [338, 151] width 276 height 18
click at [200, 140] on input "b. Attempt a different operating system installation to sidestep the error" at bounding box center [200, 137] width 0 height 6
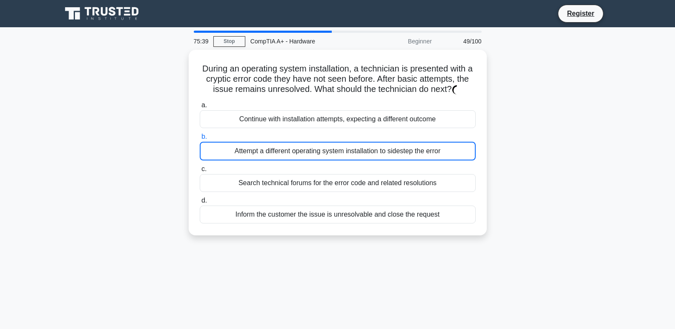
click at [359, 155] on div "Attempt a different operating system installation to sidestep the error" at bounding box center [338, 151] width 276 height 19
click at [200, 140] on input "b. Attempt a different operating system installation to sidestep the error" at bounding box center [200, 137] width 0 height 6
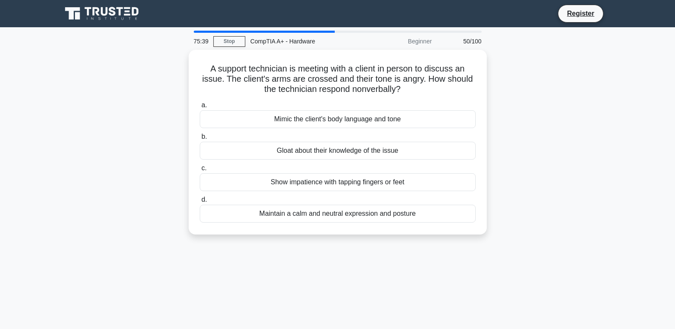
click at [359, 155] on div "Gloat about their knowledge of the issue" at bounding box center [338, 151] width 276 height 18
click at [200, 140] on input "b. Gloat about their knowledge of the issue" at bounding box center [200, 137] width 0 height 6
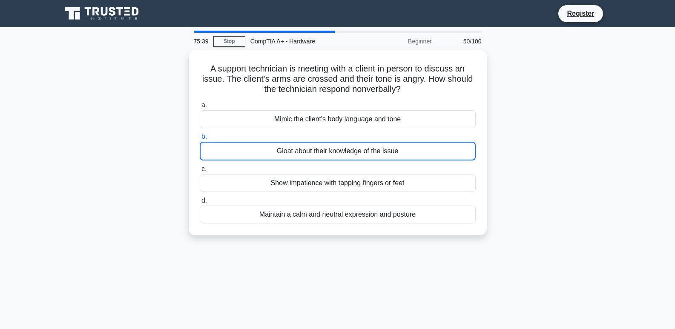
click at [359, 155] on div "Gloat about their knowledge of the issue" at bounding box center [338, 151] width 276 height 19
click at [200, 140] on input "b. Gloat about their knowledge of the issue" at bounding box center [200, 137] width 0 height 6
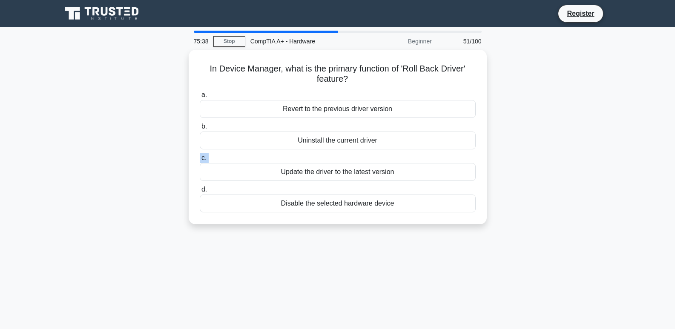
click at [359, 155] on label "c. Update the driver to the latest version" at bounding box center [338, 167] width 276 height 28
click at [200, 155] on input "c. Update the driver to the latest version" at bounding box center [200, 158] width 0 height 6
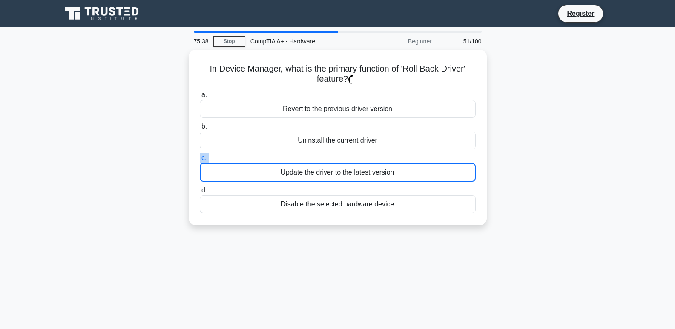
click at [359, 155] on label "c. Update the driver to the latest version" at bounding box center [338, 167] width 276 height 29
click at [200, 155] on input "c. Update the driver to the latest version" at bounding box center [200, 158] width 0 height 6
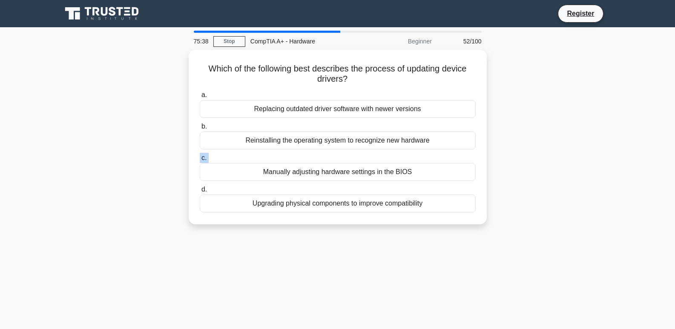
click at [359, 155] on label "c. Manually adjusting hardware settings in the BIOS" at bounding box center [338, 167] width 276 height 28
click at [200, 155] on input "c. Manually adjusting hardware settings in the BIOS" at bounding box center [200, 158] width 0 height 6
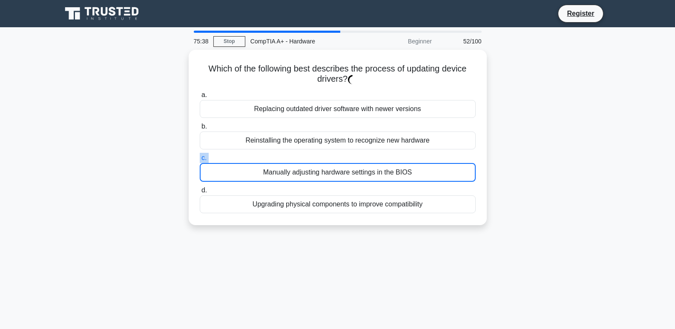
click at [359, 155] on label "c. Manually adjusting hardware settings in the BIOS" at bounding box center [338, 167] width 276 height 29
click at [200, 155] on input "c. Manually adjusting hardware settings in the BIOS" at bounding box center [200, 158] width 0 height 6
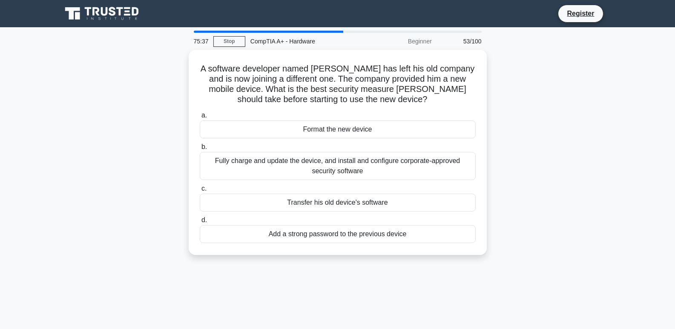
click at [361, 149] on label "b. Fully charge and update the device, and install and configure corporate-appr…" at bounding box center [338, 161] width 276 height 38
click at [200, 149] on input "b. Fully charge and update the device, and install and configure corporate-appr…" at bounding box center [200, 147] width 0 height 6
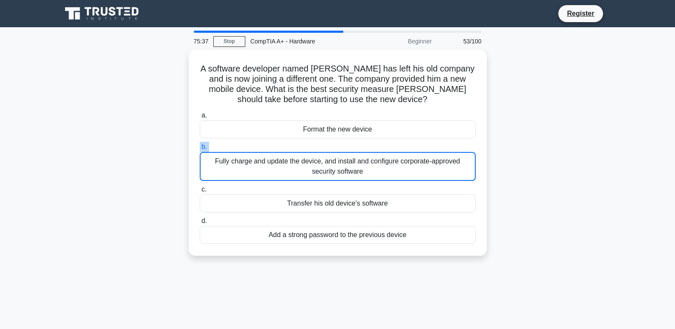
click at [361, 149] on label "b. Fully charge and update the device, and install and configure corporate-appr…" at bounding box center [338, 161] width 276 height 39
click at [200, 149] on input "b. Fully charge and update the device, and install and configure corporate-appr…" at bounding box center [200, 147] width 0 height 6
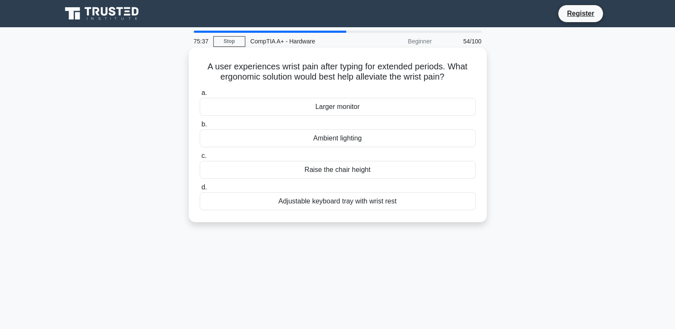
click at [360, 152] on label "c. Raise the chair height" at bounding box center [338, 165] width 276 height 28
click at [200, 153] on input "c. Raise the chair height" at bounding box center [200, 156] width 0 height 6
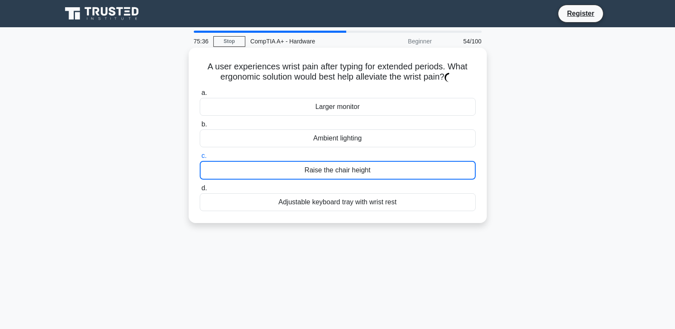
click at [360, 152] on label "c. Raise the chair height" at bounding box center [338, 165] width 276 height 29
click at [200, 153] on input "c. Raise the chair height" at bounding box center [200, 156] width 0 height 6
click at [360, 152] on label "c. Raise the chair height" at bounding box center [338, 165] width 276 height 29
click at [200, 153] on input "c. Raise the chair height" at bounding box center [200, 156] width 0 height 6
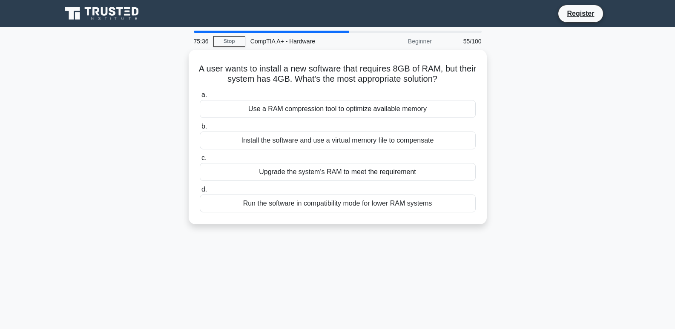
click at [360, 152] on div "a. Use a RAM compression tool to optimize available memory b. Install the softw…" at bounding box center [338, 151] width 286 height 126
click at [360, 153] on label "c. Upgrade the system's RAM to meet the requirement" at bounding box center [338, 167] width 276 height 28
click at [200, 155] on input "c. Upgrade the system's RAM to meet the requirement" at bounding box center [200, 158] width 0 height 6
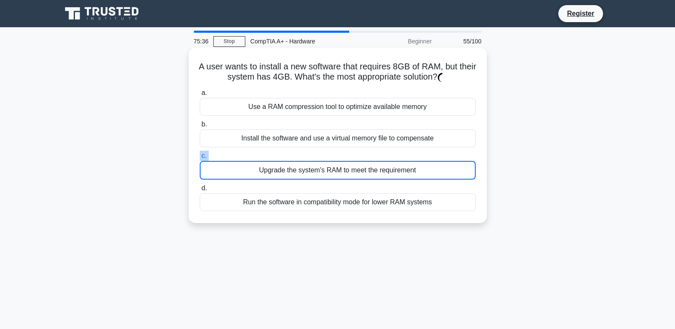
drag, startPoint x: 360, startPoint y: 152, endPoint x: 357, endPoint y: 156, distance: 5.6
click at [360, 152] on label "c. Upgrade the system's RAM to meet the requirement" at bounding box center [338, 165] width 276 height 29
click at [200, 153] on input "c. Upgrade the system's RAM to meet the requirement" at bounding box center [200, 156] width 0 height 6
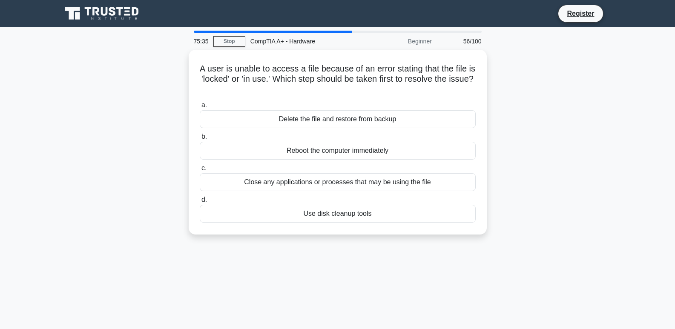
click at [354, 160] on div "a. Delete the file and restore from backup b. Reboot the computer immediately c." at bounding box center [338, 161] width 286 height 126
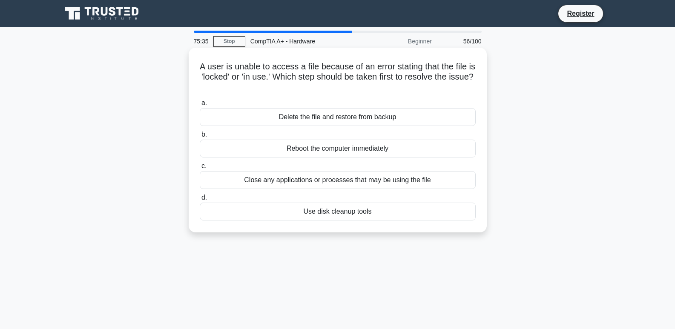
click at [356, 150] on div "Reboot the computer immediately" at bounding box center [338, 149] width 276 height 18
click at [200, 138] on input "b. Reboot the computer immediately" at bounding box center [200, 135] width 0 height 6
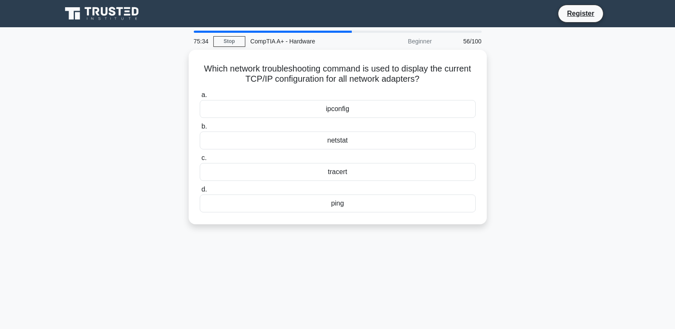
click at [356, 150] on div "a. ipconfig b. netstat c." at bounding box center [338, 151] width 286 height 126
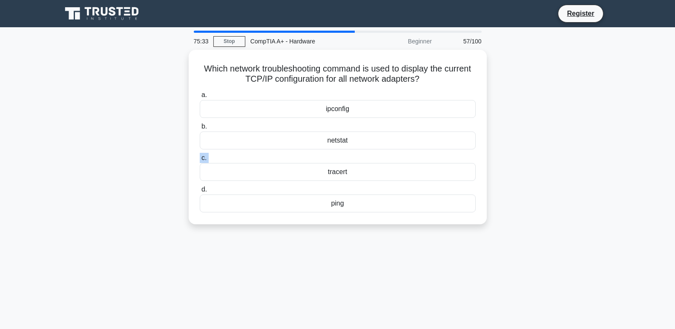
click at [356, 150] on div "a. ipconfig b. netstat c." at bounding box center [338, 151] width 286 height 126
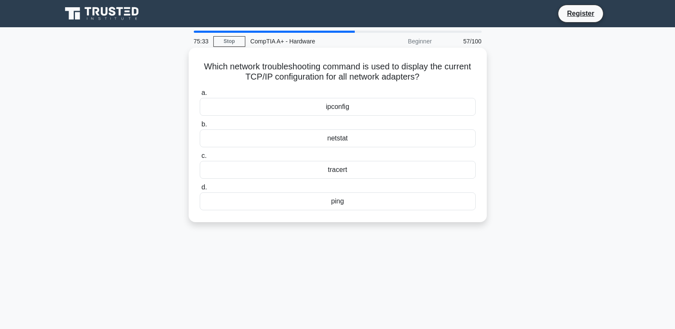
click at [356, 147] on div "netstat" at bounding box center [338, 138] width 276 height 18
click at [200, 127] on input "b. netstat" at bounding box center [200, 125] width 0 height 6
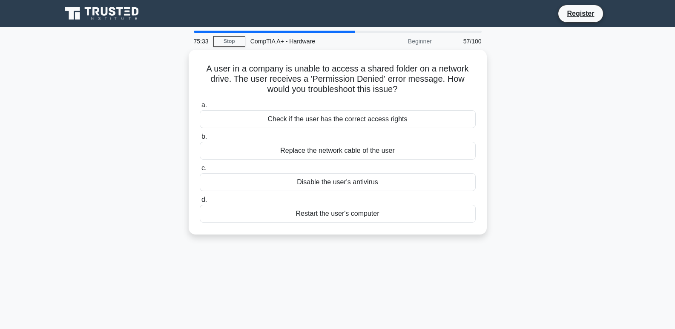
click at [356, 145] on div "Replace the network cable of the user" at bounding box center [338, 151] width 276 height 18
click at [200, 140] on input "b. Replace the network cable of the user" at bounding box center [200, 137] width 0 height 6
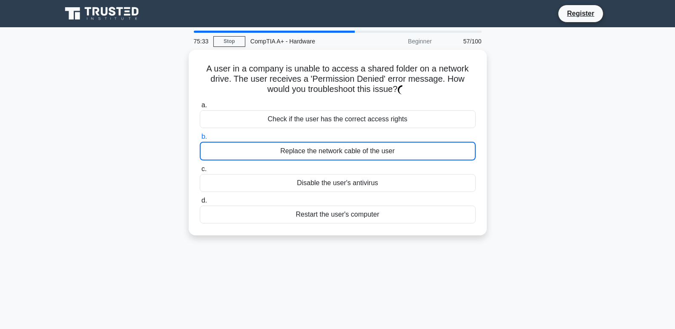
click at [356, 145] on div "Replace the network cable of the user" at bounding box center [338, 151] width 276 height 19
click at [200, 140] on input "b. Replace the network cable of the user" at bounding box center [200, 137] width 0 height 6
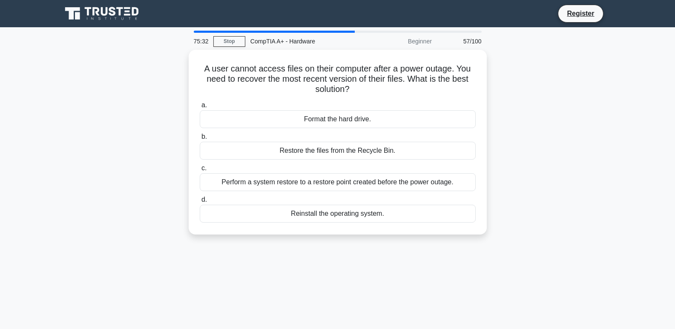
click at [356, 145] on div "Restore the files from the Recycle Bin." at bounding box center [338, 151] width 276 height 18
click at [200, 140] on input "b. Restore the files from the Recycle Bin." at bounding box center [200, 137] width 0 height 6
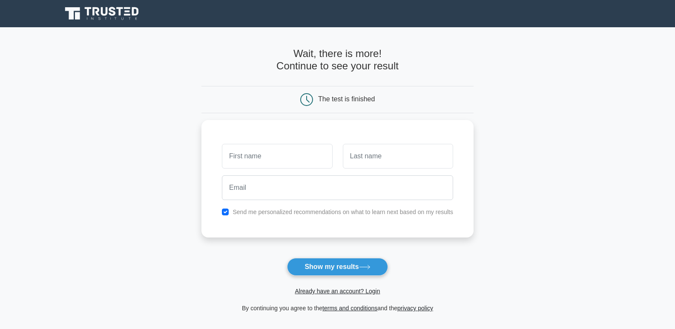
click at [328, 107] on div "The test is finished" at bounding box center [337, 99] width 272 height 27
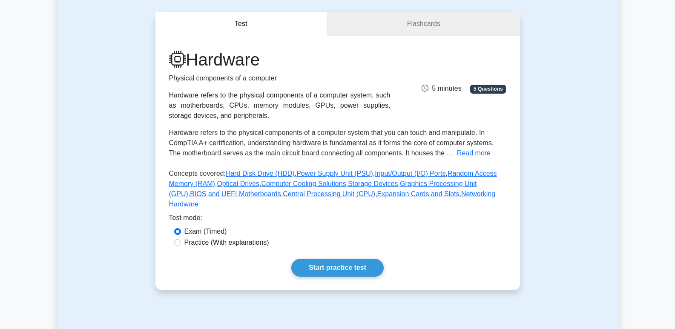
click at [366, 26] on link "Flashcards" at bounding box center [423, 24] width 193 height 24
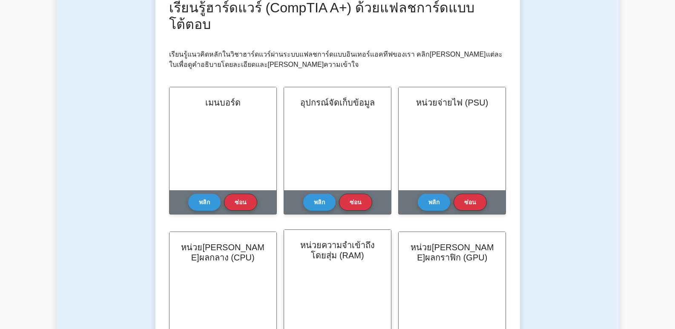
scroll to position [85, 0]
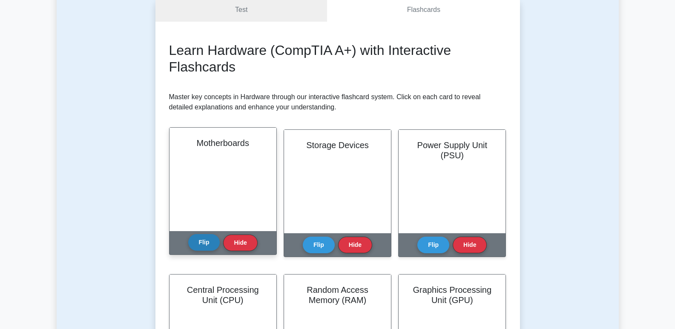
click at [200, 245] on button "Flip" at bounding box center [204, 242] width 32 height 17
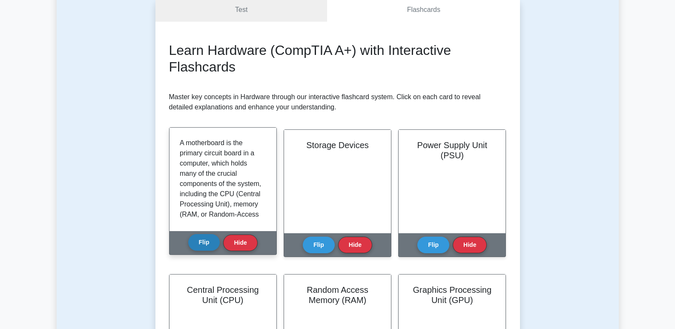
click at [202, 245] on button "Flip" at bounding box center [204, 242] width 32 height 17
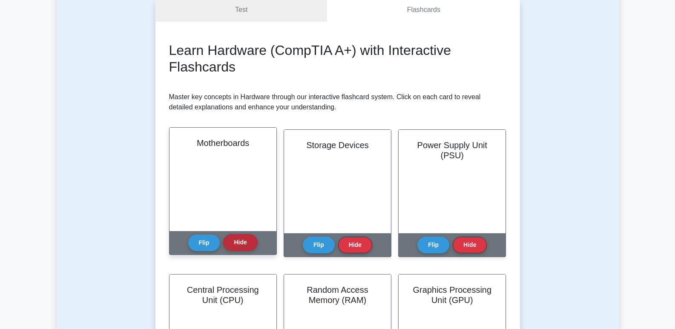
click at [247, 245] on button "Hide" at bounding box center [240, 242] width 34 height 17
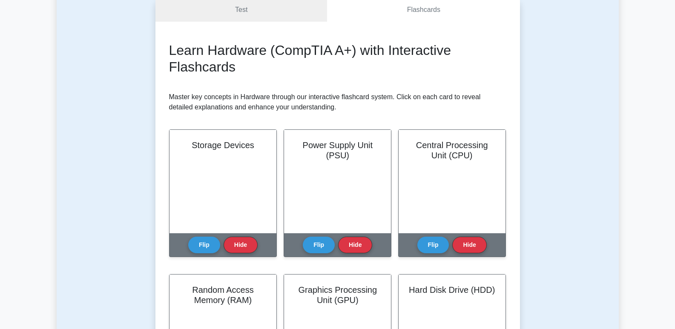
click at [247, 245] on button "Hide" at bounding box center [240, 245] width 34 height 17
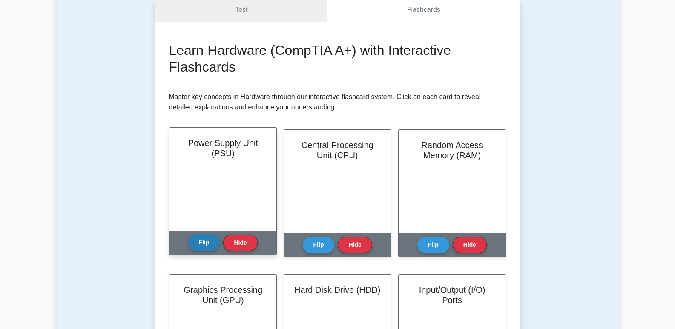
click at [203, 244] on button "Flip" at bounding box center [204, 242] width 32 height 17
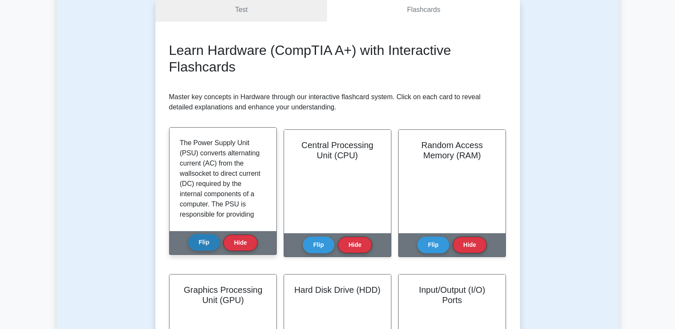
click at [203, 244] on button "Flip" at bounding box center [204, 242] width 32 height 17
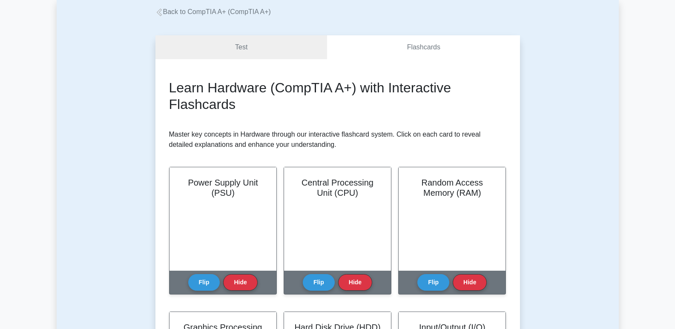
scroll to position [0, 0]
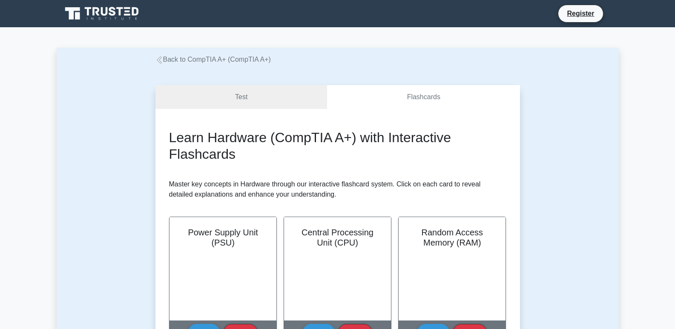
click at [166, 57] on link "Back to CompTIA A+ (CompTIA A+)" at bounding box center [212, 59] width 115 height 7
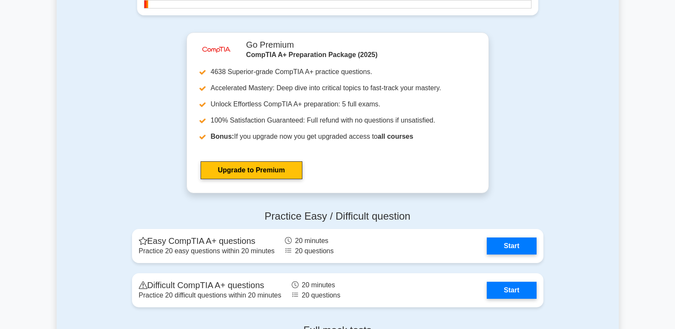
scroll to position [1959, 0]
